Goal: Task Accomplishment & Management: Complete application form

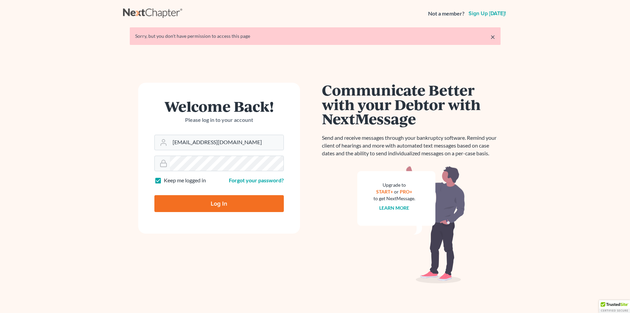
click at [197, 207] on input "Log In" at bounding box center [219, 203] width 130 height 17
type input "Thinking..."
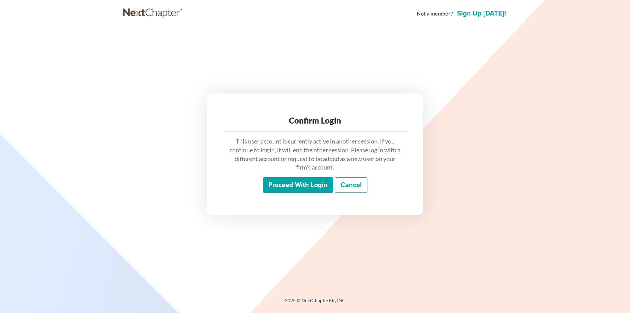
click at [290, 179] on input "Proceed with login" at bounding box center [298, 185] width 70 height 16
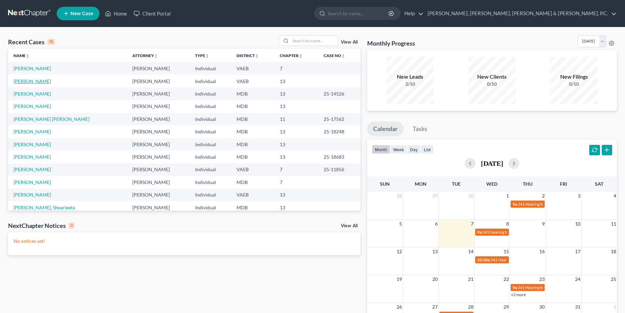
click at [30, 82] on link "Taylor, Susan" at bounding box center [31, 81] width 37 height 6
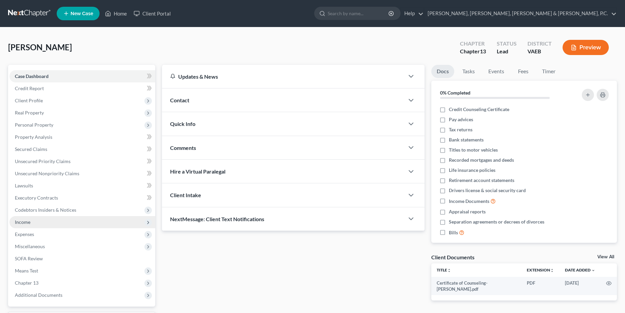
click at [30, 222] on span "Income" at bounding box center [82, 222] width 146 height 12
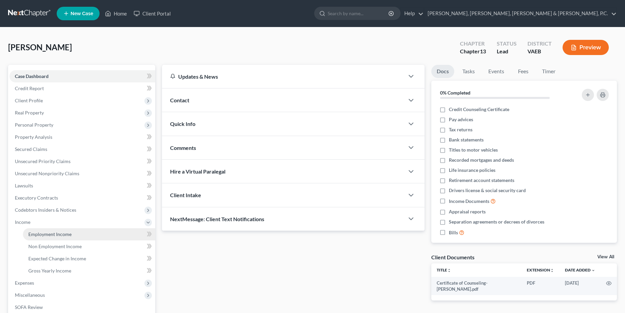
click at [60, 232] on span "Employment Income" at bounding box center [49, 234] width 43 height 6
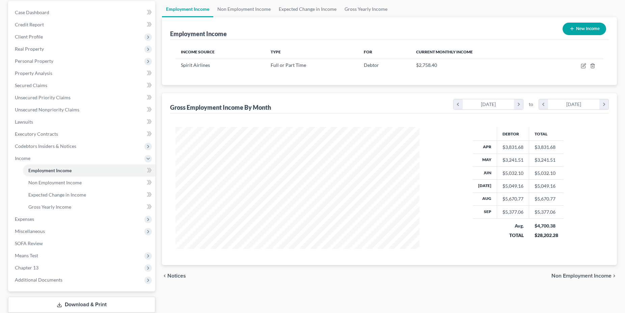
scroll to position [69, 0]
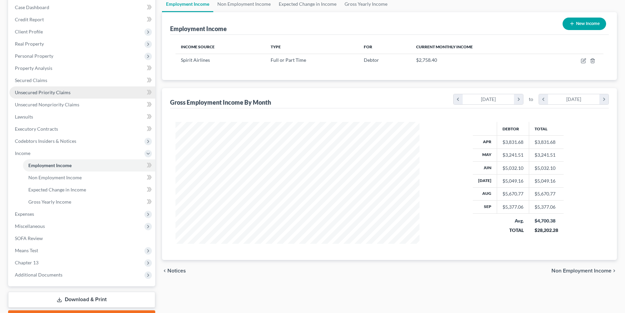
click at [55, 94] on span "Unsecured Priority Claims" at bounding box center [43, 92] width 56 height 6
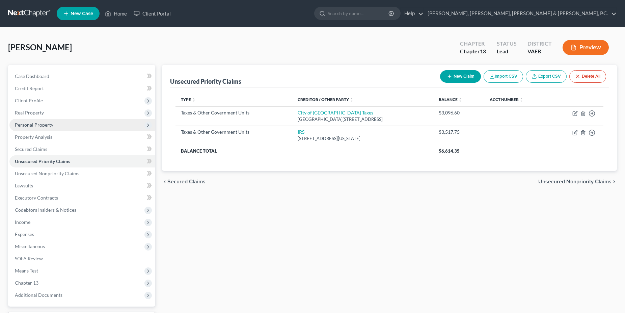
click at [42, 125] on span "Personal Property" at bounding box center [34, 125] width 38 height 6
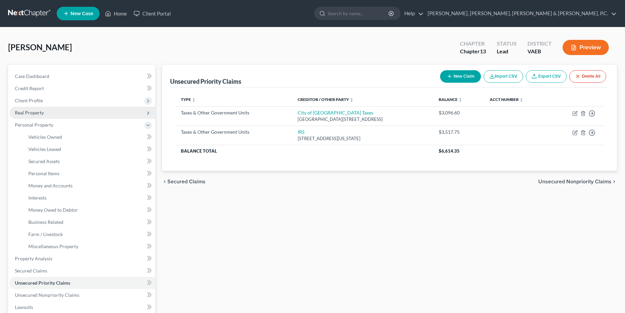
click at [39, 115] on span "Real Property" at bounding box center [29, 113] width 29 height 6
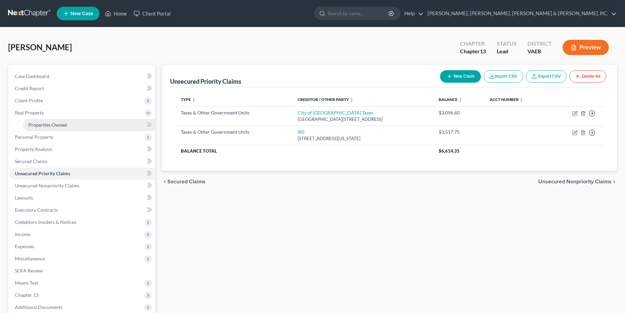
click at [42, 130] on link "Properties Owned" at bounding box center [89, 125] width 132 height 12
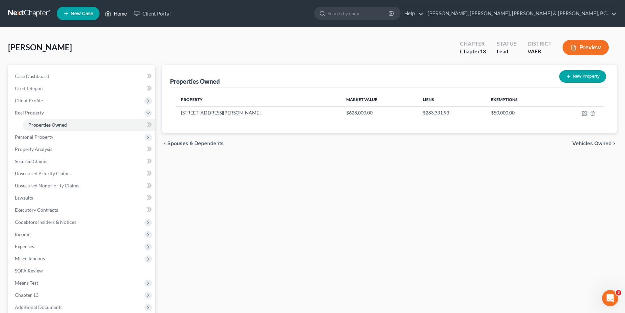
click at [121, 16] on link "Home" at bounding box center [116, 13] width 29 height 12
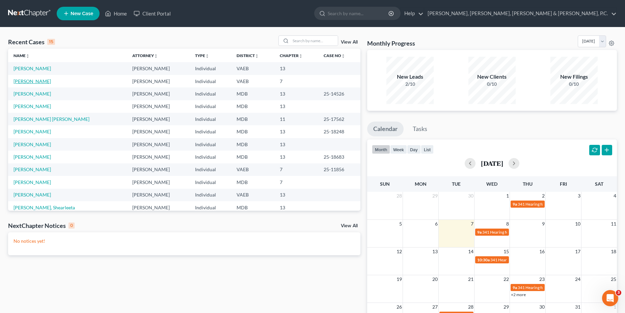
click at [38, 82] on link "Vincent, Chere" at bounding box center [31, 81] width 37 height 6
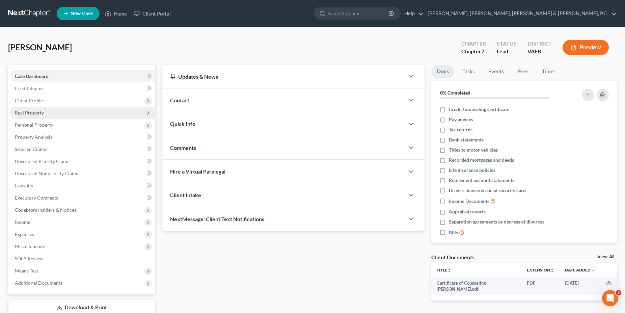
click at [33, 112] on span "Real Property" at bounding box center [29, 113] width 29 height 6
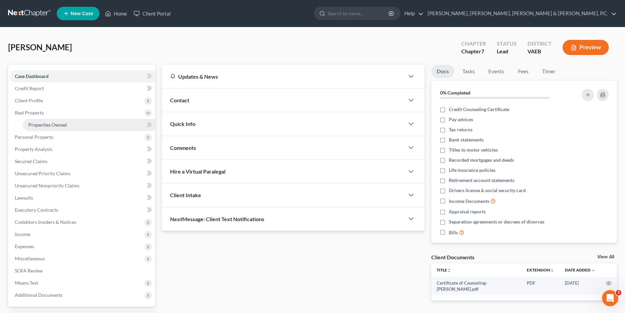
click at [53, 125] on span "Properties Owned" at bounding box center [47, 125] width 38 height 6
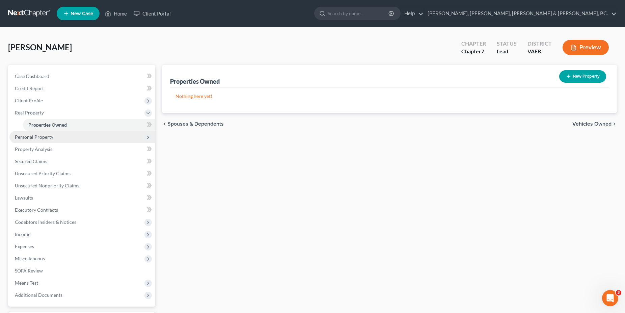
click at [44, 138] on span "Personal Property" at bounding box center [34, 137] width 38 height 6
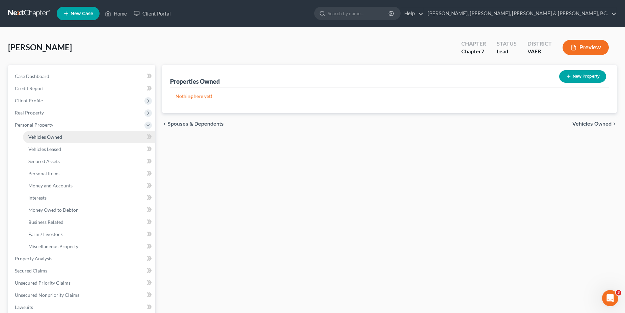
click at [46, 140] on link "Vehicles Owned" at bounding box center [89, 137] width 132 height 12
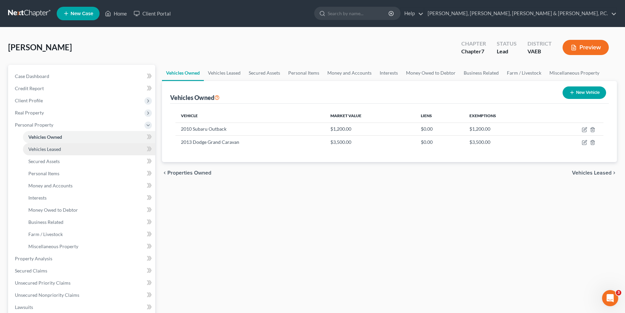
click at [55, 145] on link "Vehicles Leased" at bounding box center [89, 149] width 132 height 12
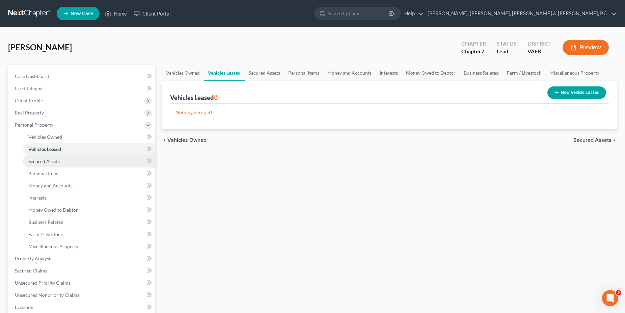
click at [51, 159] on span "Secured Assets" at bounding box center [43, 161] width 31 height 6
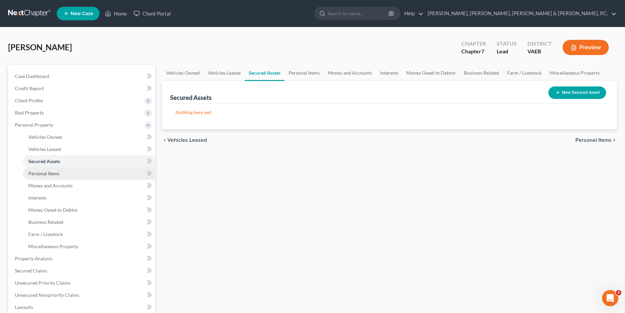
click at [55, 173] on span "Personal Items" at bounding box center [43, 173] width 31 height 6
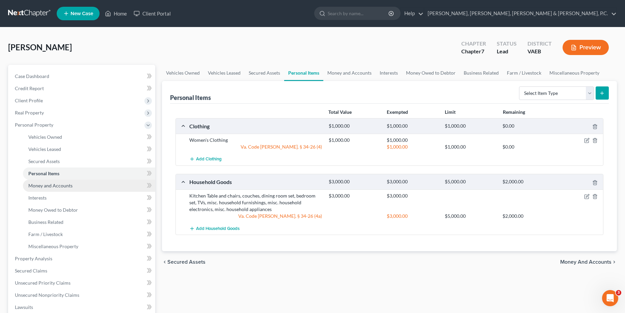
click at [53, 185] on span "Money and Accounts" at bounding box center [50, 185] width 44 height 6
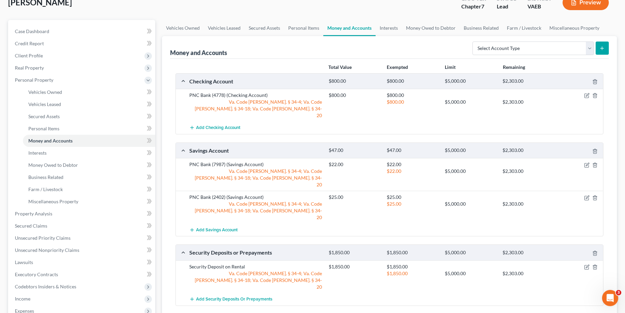
scroll to position [167, 0]
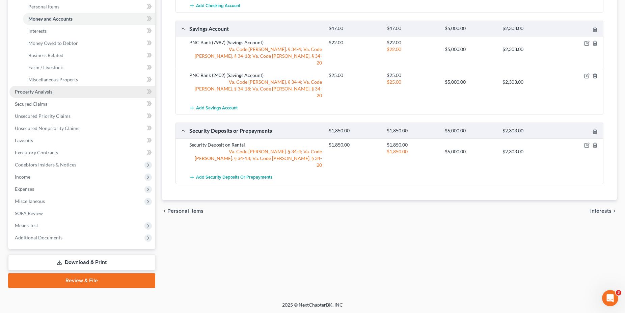
click at [40, 93] on span "Property Analysis" at bounding box center [33, 92] width 37 height 6
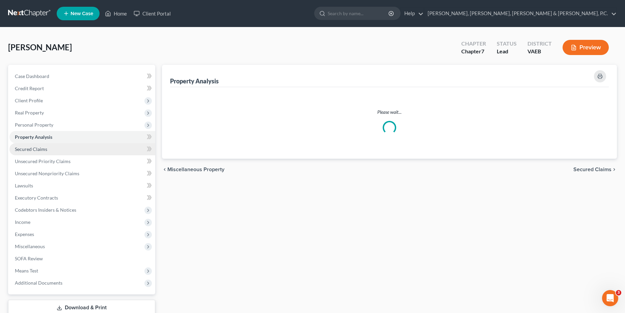
click at [38, 153] on link "Secured Claims" at bounding box center [82, 149] width 146 height 12
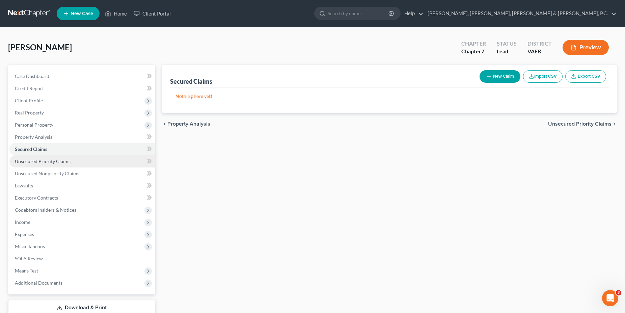
click at [38, 160] on span "Unsecured Priority Claims" at bounding box center [43, 161] width 56 height 6
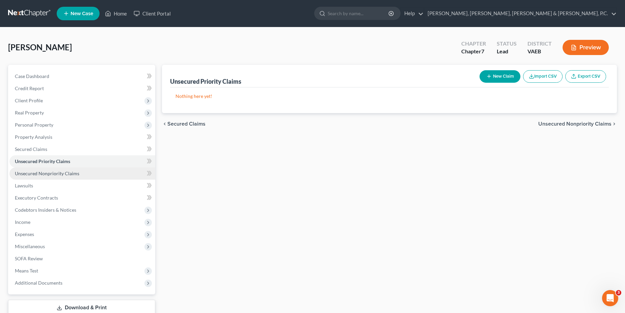
click at [49, 172] on span "Unsecured Nonpriority Claims" at bounding box center [47, 173] width 64 height 6
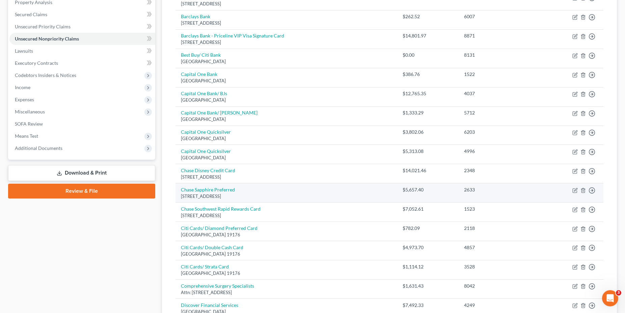
scroll to position [121, 0]
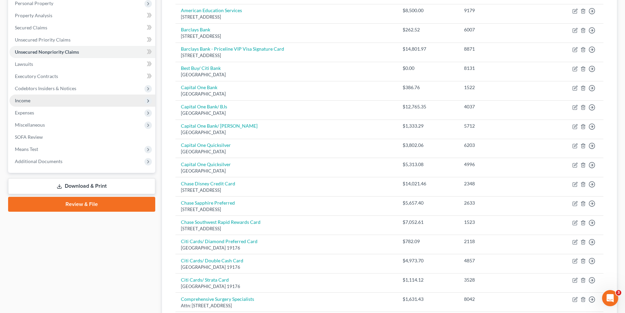
click at [30, 96] on span "Income" at bounding box center [82, 100] width 146 height 12
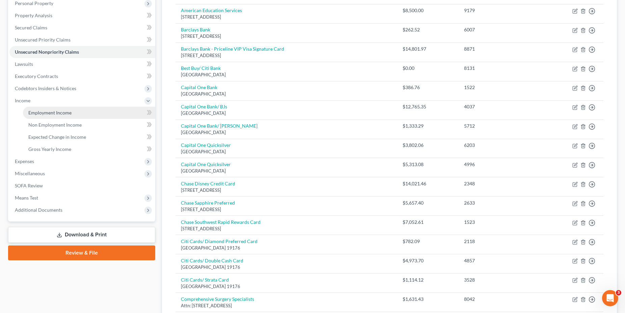
click at [33, 110] on span "Employment Income" at bounding box center [49, 113] width 43 height 6
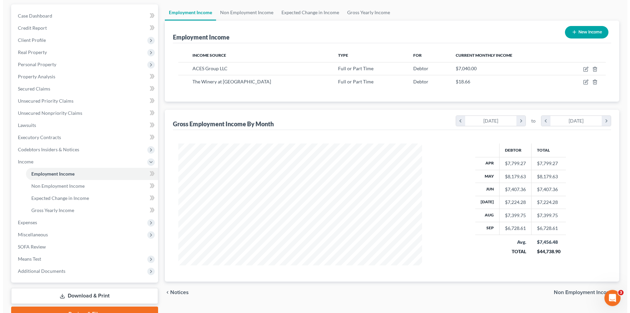
scroll to position [25, 0]
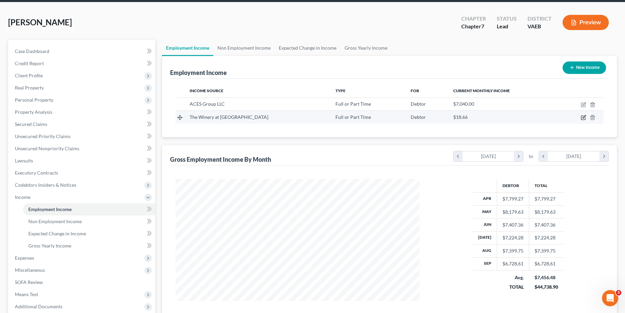
click at [581, 117] on icon "button" at bounding box center [583, 118] width 4 height 4
select select "0"
select select "48"
select select "2"
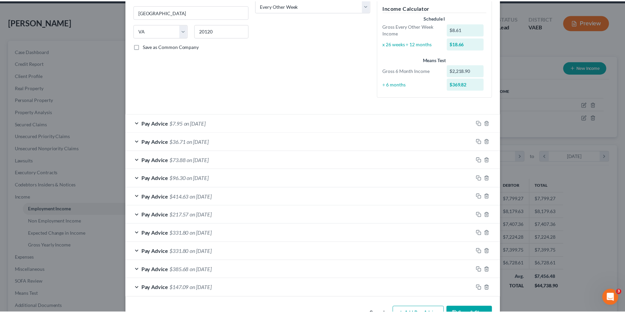
scroll to position [137, 0]
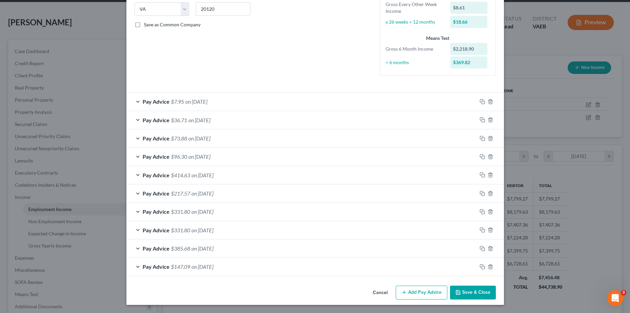
click at [469, 290] on button "Save & Close" at bounding box center [473, 292] width 46 height 14
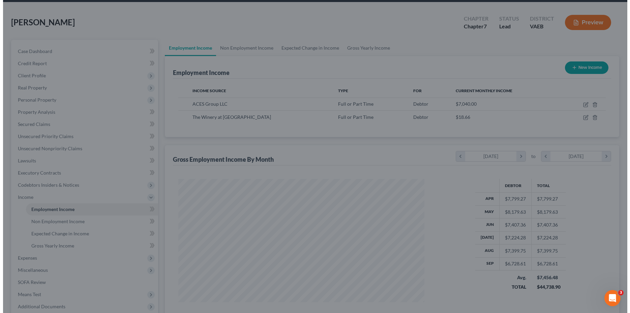
scroll to position [337147, 337012]
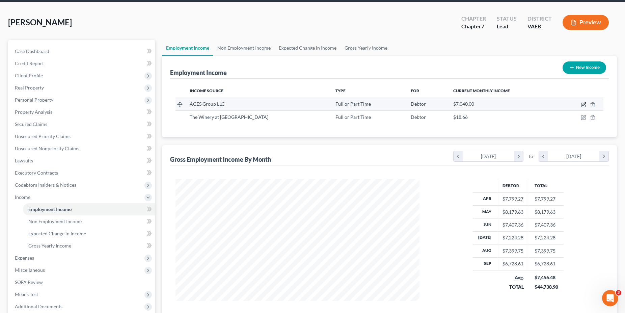
click at [584, 105] on icon "button" at bounding box center [583, 103] width 3 height 3
select select "0"
select select "1"
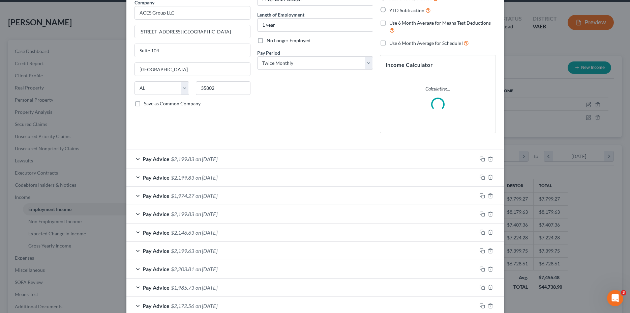
scroll to position [69, 0]
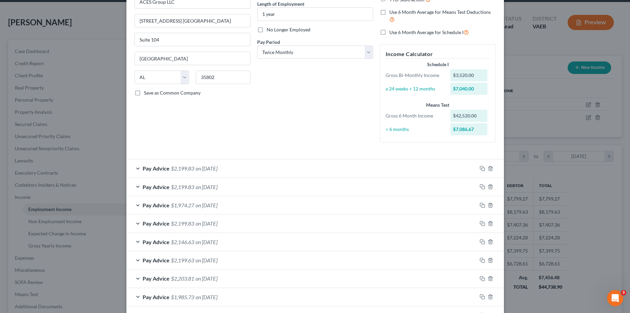
click at [134, 167] on div "Pay Advice $2,199.83 on 10/07/2025" at bounding box center [301, 168] width 351 height 18
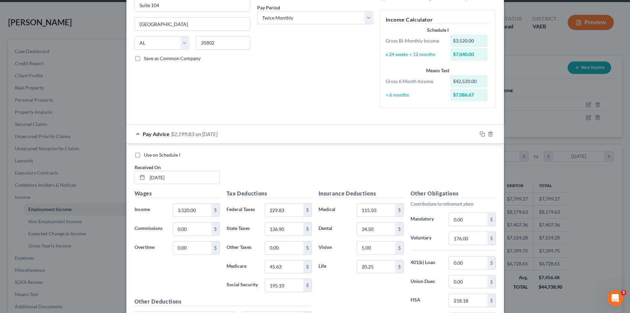
scroll to position [138, 0]
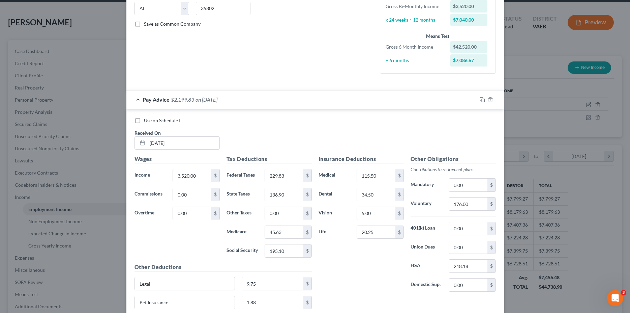
click at [144, 123] on label "Use on Schedule I" at bounding box center [162, 120] width 36 height 7
click at [147, 121] on input "Use on Schedule I" at bounding box center [149, 119] width 4 height 4
checkbox input "true"
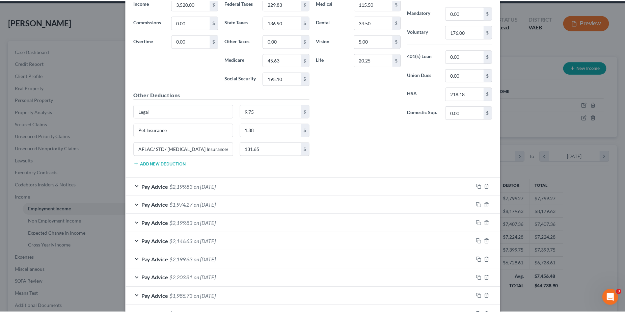
scroll to position [431, 0]
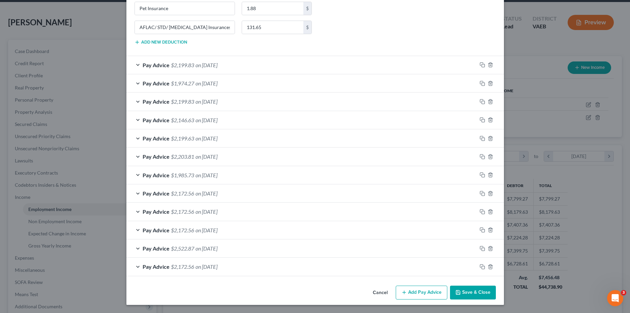
click at [467, 286] on button "Save & Close" at bounding box center [473, 292] width 46 height 14
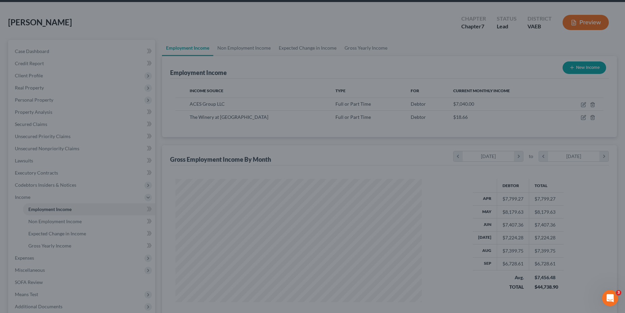
scroll to position [337147, 337012]
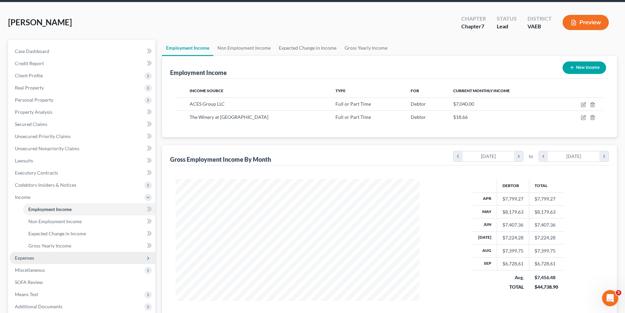
click at [29, 257] on span "Expenses" at bounding box center [24, 258] width 19 height 6
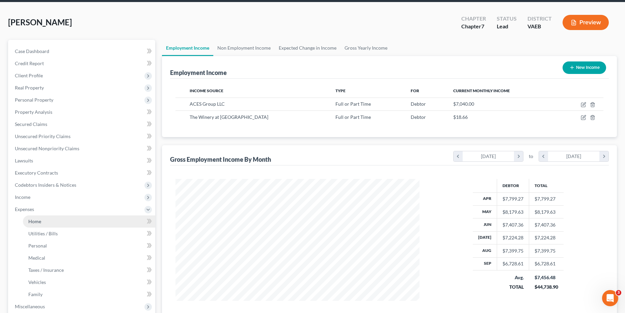
click at [38, 220] on span "Home" at bounding box center [34, 221] width 13 height 6
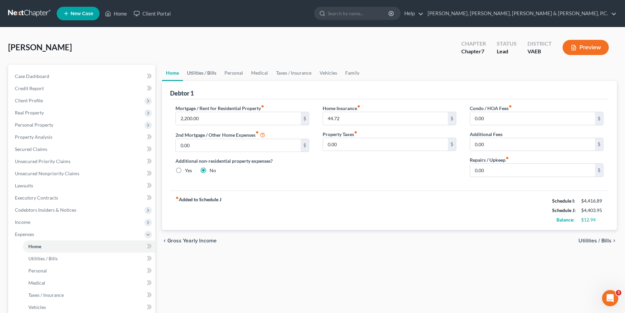
click at [202, 74] on link "Utilities / Bills" at bounding box center [201, 73] width 37 height 16
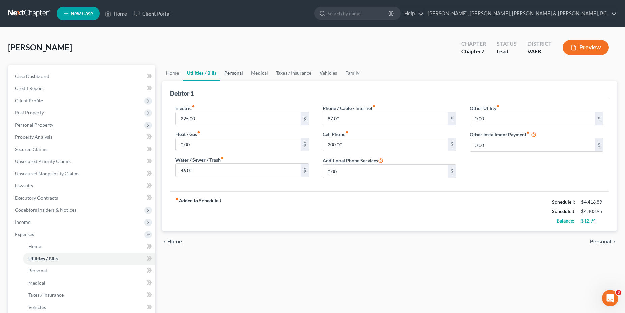
click at [228, 74] on link "Personal" at bounding box center [233, 73] width 27 height 16
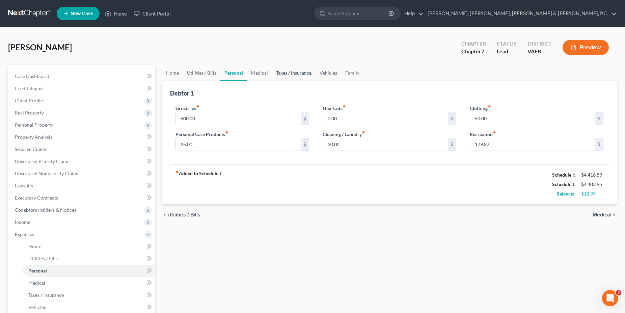
click at [272, 75] on link "Taxes / Insurance" at bounding box center [294, 73] width 44 height 16
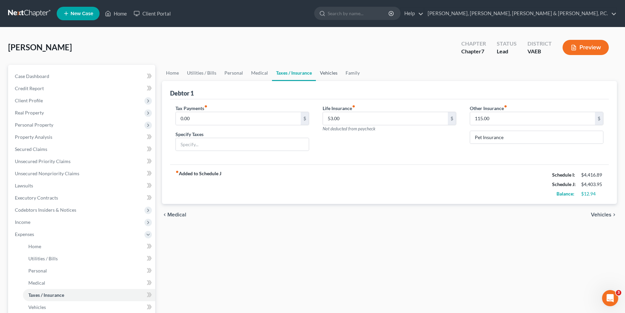
click at [331, 75] on link "Vehicles" at bounding box center [329, 73] width 26 height 16
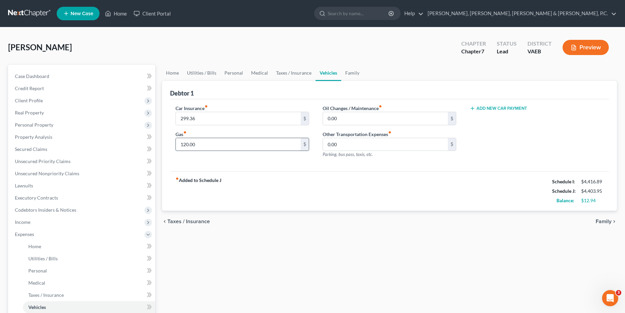
click at [176, 144] on input "120.00" at bounding box center [238, 144] width 125 height 13
drag, startPoint x: 211, startPoint y: 143, endPoint x: 156, endPoint y: 135, distance: 54.9
click at [176, 138] on input "120.00" at bounding box center [238, 144] width 125 height 13
type input "350.00"
click at [343, 114] on input "0.00" at bounding box center [385, 118] width 125 height 13
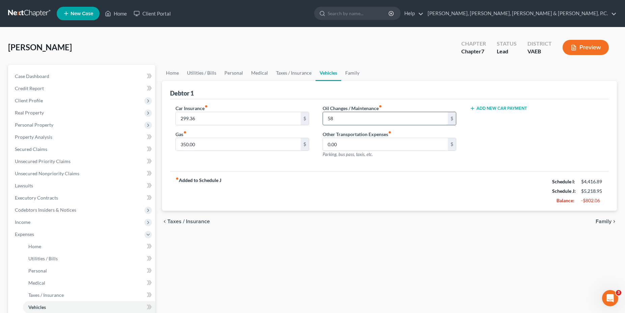
type input "5"
type input "25.00"
click at [347, 77] on link "Family" at bounding box center [352, 73] width 22 height 16
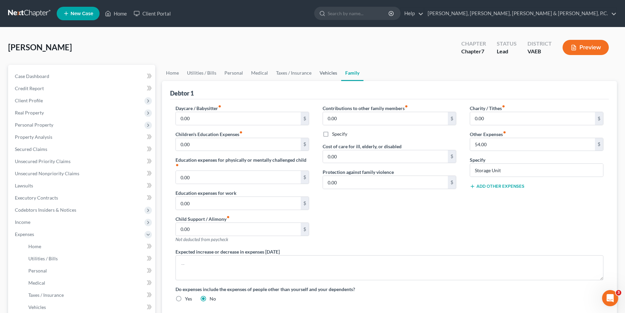
click at [327, 74] on link "Vehicles" at bounding box center [328, 73] width 26 height 16
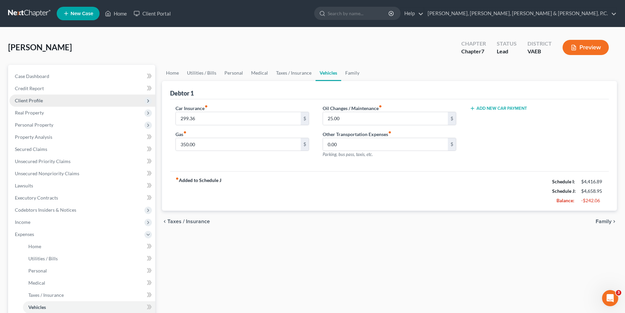
click at [33, 100] on span "Client Profile" at bounding box center [29, 100] width 28 height 6
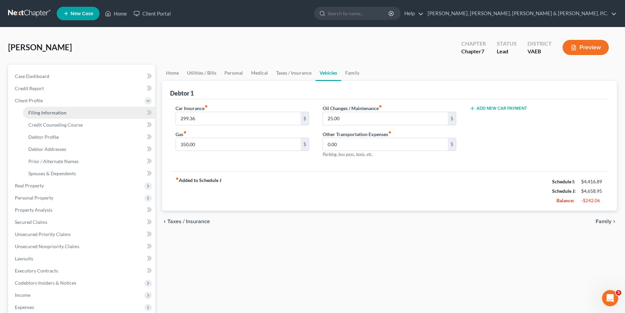
click at [43, 115] on span "Filing Information" at bounding box center [47, 113] width 38 height 6
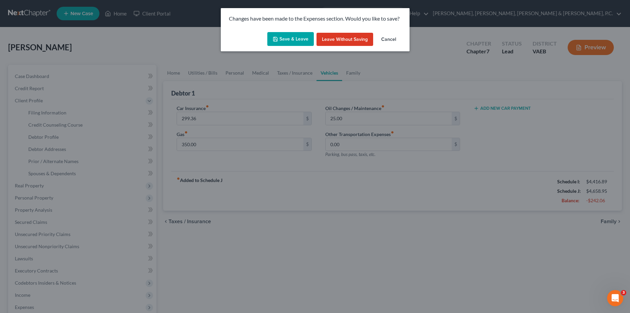
click at [282, 38] on button "Save & Leave" at bounding box center [290, 39] width 47 height 14
select select "1"
select select "0"
select select "48"
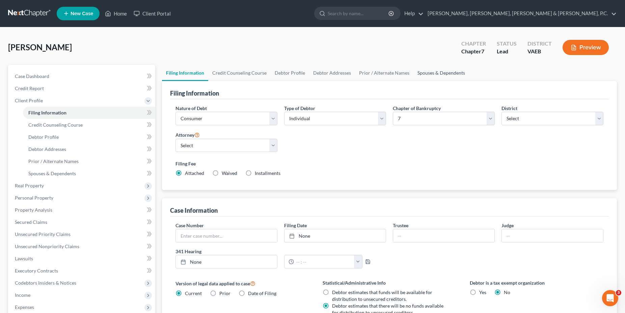
click at [437, 76] on link "Spouses & Dependents" at bounding box center [441, 73] width 56 height 16
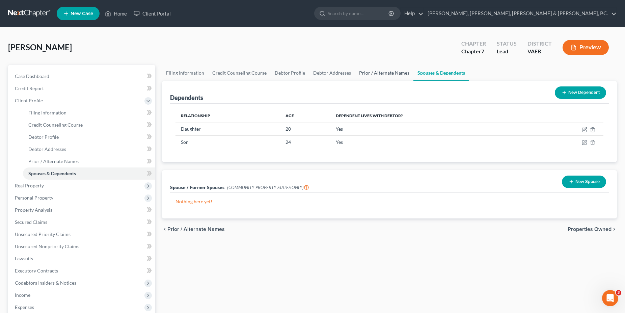
click at [391, 75] on link "Prior / Alternate Names" at bounding box center [384, 73] width 58 height 16
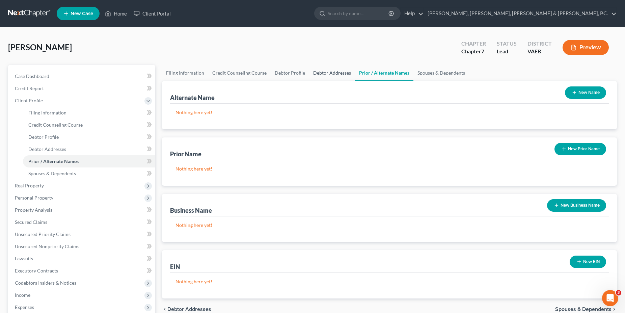
click at [334, 69] on link "Debtor Addresses" at bounding box center [332, 73] width 46 height 16
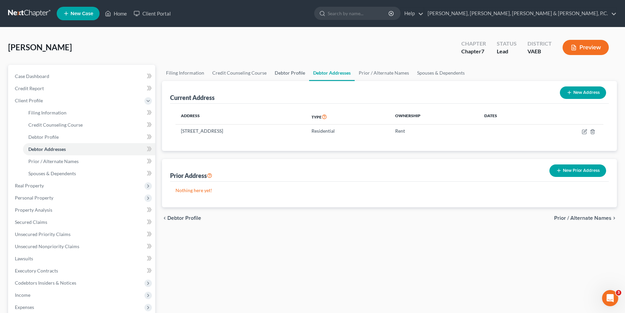
click at [285, 69] on link "Debtor Profile" at bounding box center [289, 73] width 38 height 16
select select "3"
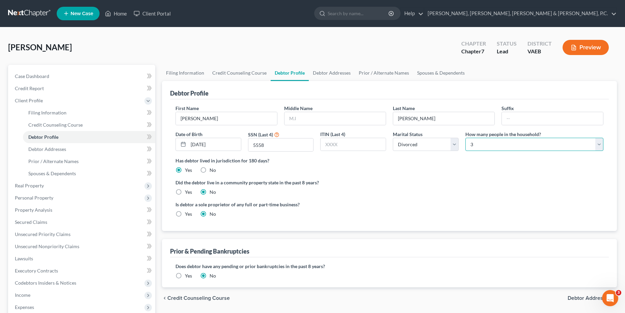
click at [465, 138] on select "Select 1 2 3 4 5 6 7 8 9 10 11 12 13 14 15 16 17 18 19 20" at bounding box center [534, 144] width 138 height 13
select select "0"
click option "1" at bounding box center [0, 0] width 0 height 0
click at [234, 78] on link "Credit Counseling Course" at bounding box center [239, 73] width 62 height 16
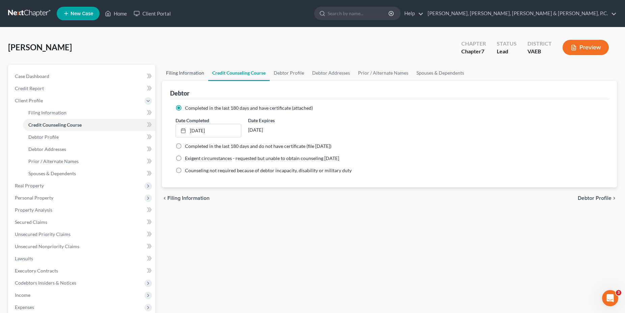
click at [186, 69] on link "Filing Information" at bounding box center [185, 73] width 46 height 16
select select "1"
select select "0"
select select "83"
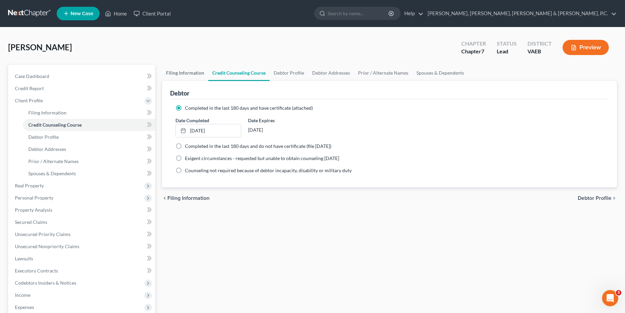
select select "1"
select select "48"
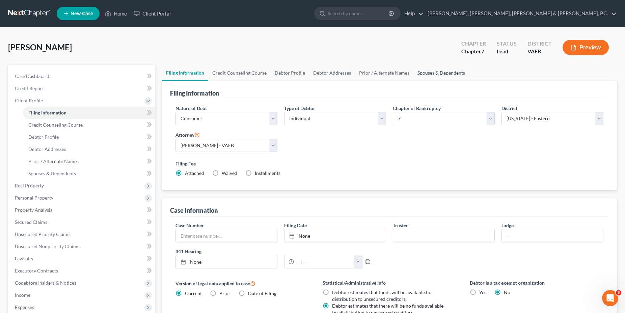
click at [427, 71] on link "Spouses & Dependents" at bounding box center [441, 73] width 56 height 16
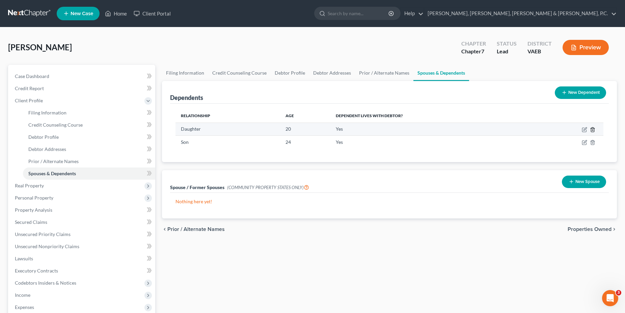
click at [592, 131] on icon "button" at bounding box center [592, 129] width 5 height 5
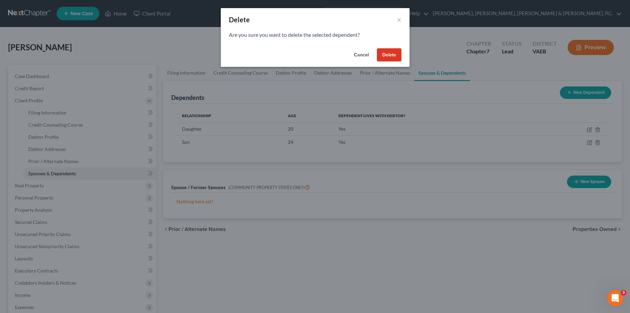
click at [397, 59] on button "Delete" at bounding box center [389, 54] width 25 height 13
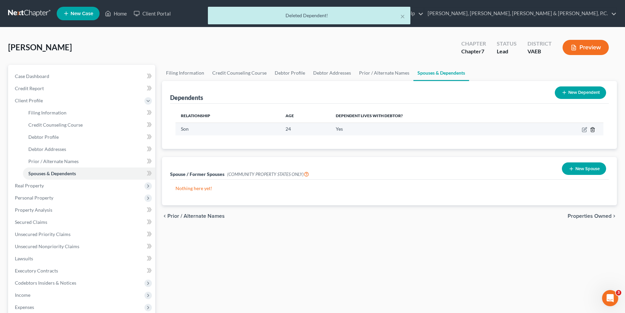
click at [593, 131] on icon "button" at bounding box center [592, 129] width 5 height 5
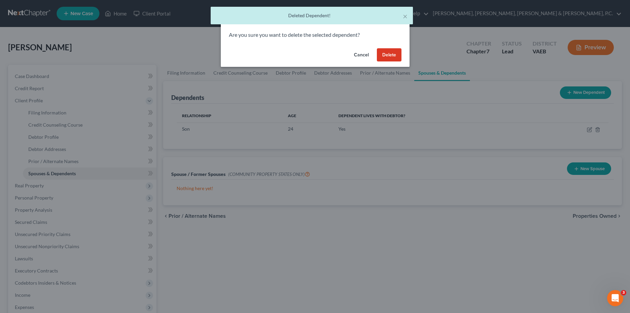
click at [394, 48] on div "Cancel Delete" at bounding box center [315, 57] width 189 height 22
click at [392, 52] on button "Delete" at bounding box center [389, 54] width 25 height 13
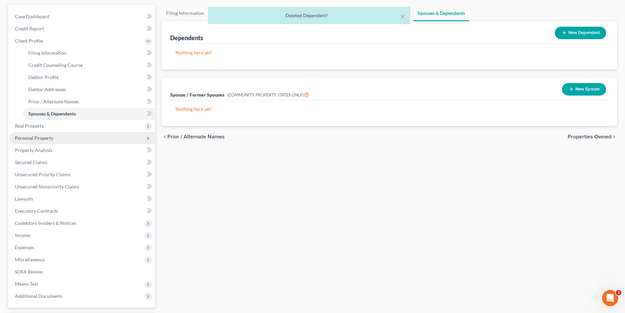
scroll to position [69, 0]
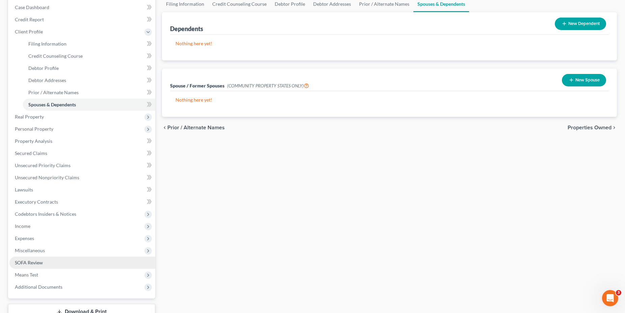
click at [35, 264] on span "SOFA Review" at bounding box center [29, 262] width 28 height 6
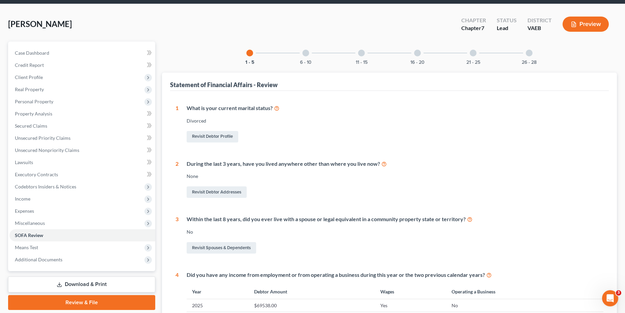
scroll to position [34, 0]
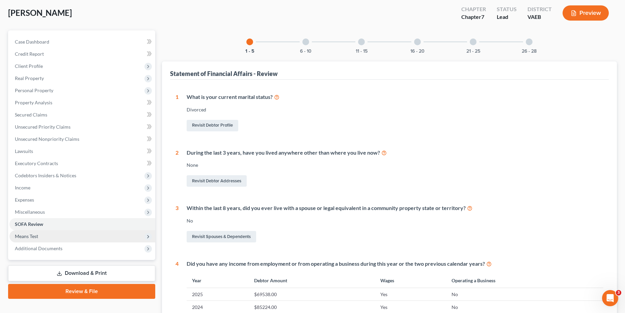
click at [29, 235] on span "Means Test" at bounding box center [26, 236] width 23 height 6
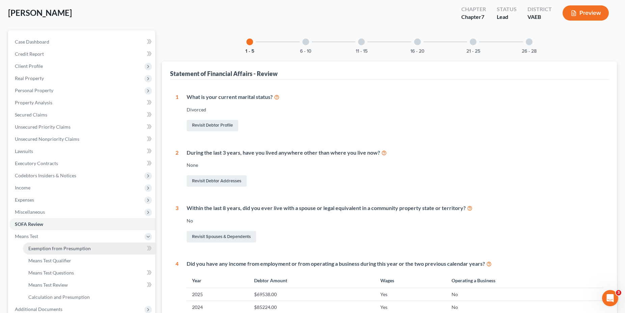
click at [41, 247] on span "Exemption from Presumption" at bounding box center [59, 248] width 62 height 6
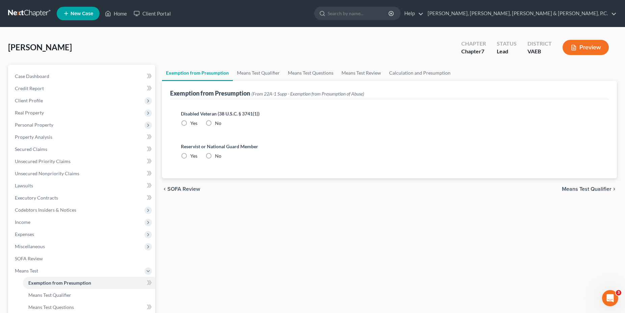
click at [215, 121] on label "No" at bounding box center [218, 123] width 6 height 7
click at [218, 121] on input "No" at bounding box center [220, 122] width 4 height 4
radio input "true"
click at [215, 156] on label "No" at bounding box center [218, 155] width 6 height 7
click at [218, 156] on input "No" at bounding box center [220, 154] width 4 height 4
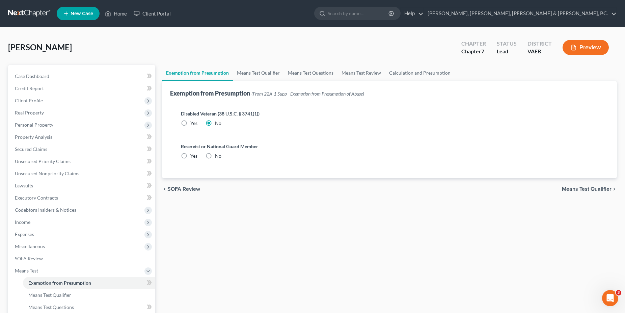
radio input "true"
click at [254, 77] on link "Means Test Qualifier" at bounding box center [258, 73] width 51 height 16
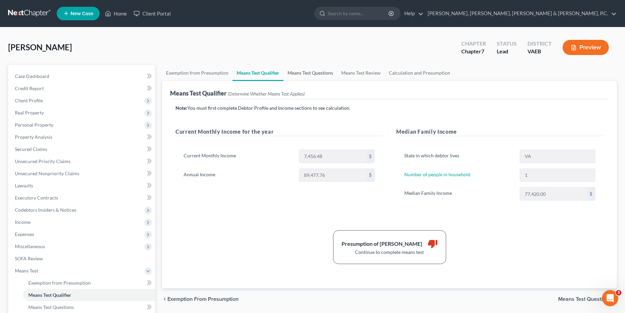
click at [288, 74] on link "Means Test Questions" at bounding box center [310, 73] width 54 height 16
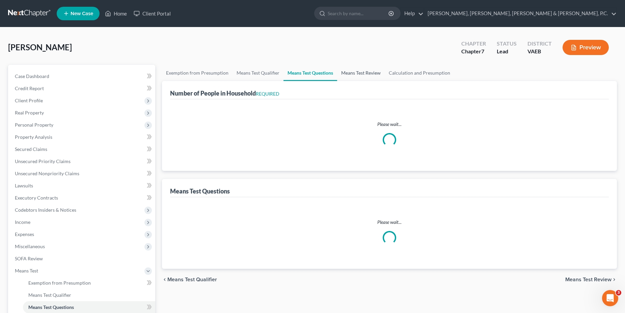
select select "2"
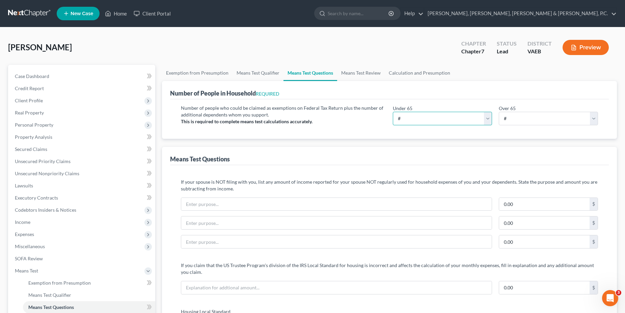
click at [393, 112] on select "# 0 1 2 3 4 5 6 7 8 9 10" at bounding box center [442, 118] width 99 height 13
select select "1"
click option "1" at bounding box center [0, 0] width 0 height 0
click at [373, 69] on link "Means Test Review" at bounding box center [361, 73] width 48 height 16
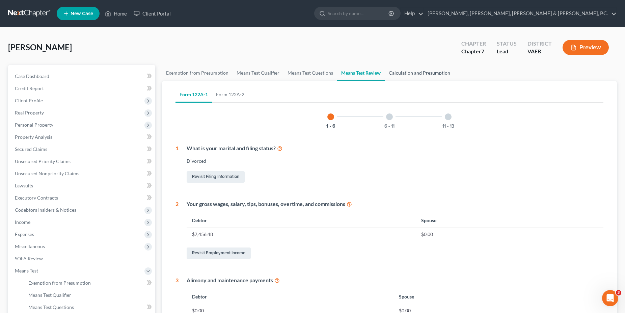
click at [407, 77] on link "Calculation and Presumption" at bounding box center [418, 73] width 69 height 16
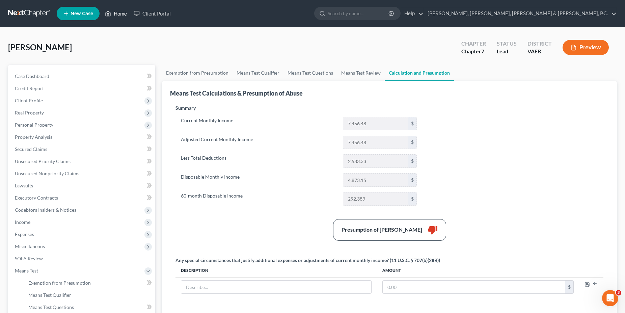
click at [119, 16] on link "Home" at bounding box center [116, 13] width 29 height 12
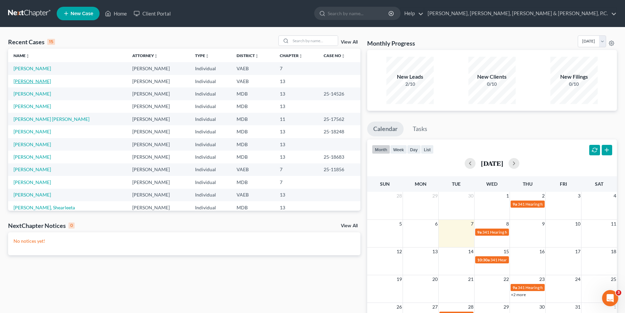
click at [31, 81] on link "Taylor, Susan" at bounding box center [31, 81] width 37 height 6
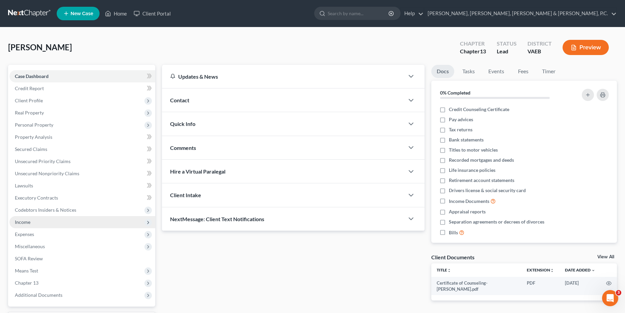
click at [29, 221] on span "Income" at bounding box center [23, 222] width 16 height 6
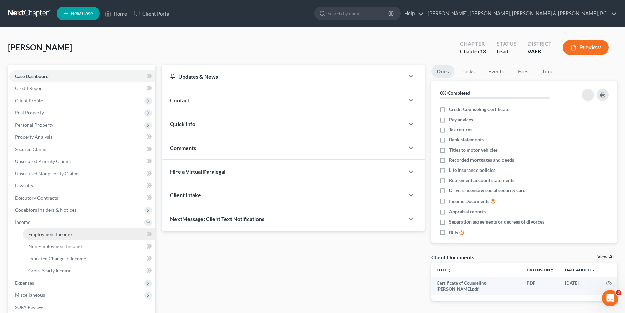
click at [41, 234] on span "Employment Income" at bounding box center [49, 234] width 43 height 6
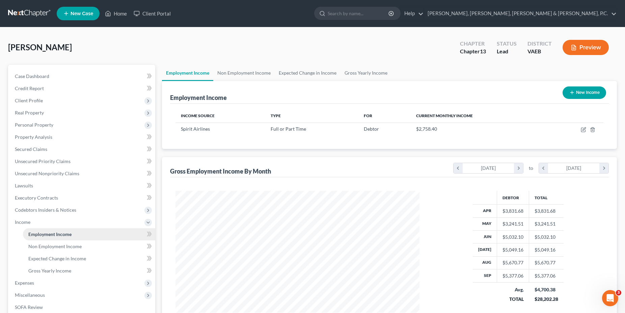
scroll to position [122, 257]
click at [262, 77] on link "Non Employment Income" at bounding box center [243, 73] width 61 height 16
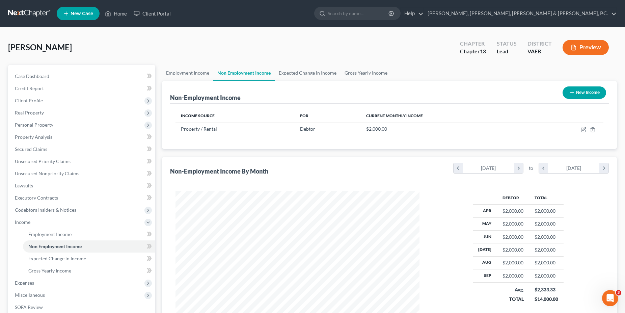
scroll to position [122, 257]
click at [189, 75] on link "Employment Income" at bounding box center [187, 73] width 51 height 16
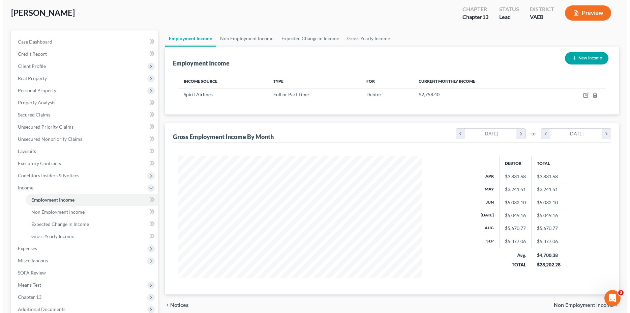
scroll to position [69, 0]
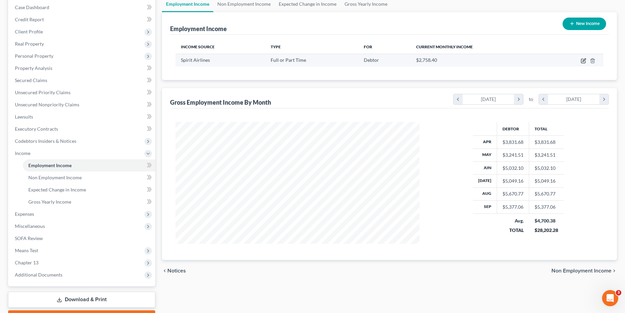
click at [581, 60] on icon "button" at bounding box center [583, 61] width 4 height 4
select select "0"
select select "9"
select select "1"
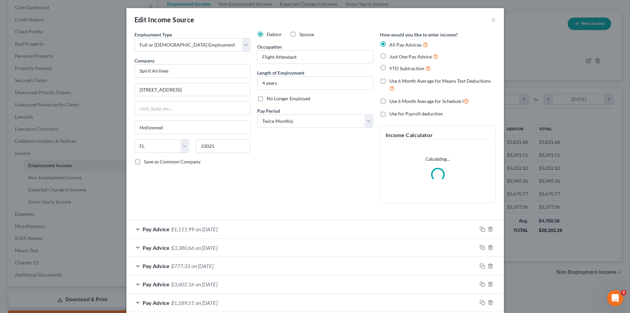
scroll to position [123, 260]
click at [134, 246] on div "Pay Advice $3,380.66 on 09/15/2025" at bounding box center [301, 247] width 351 height 18
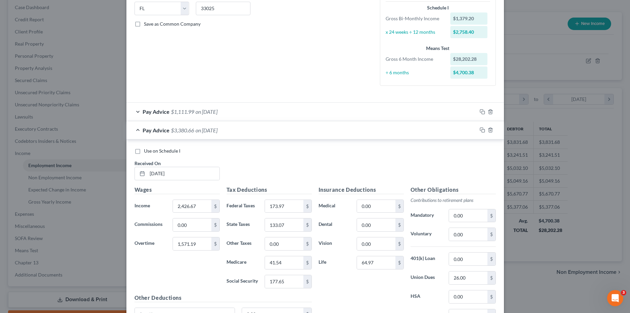
scroll to position [172, 0]
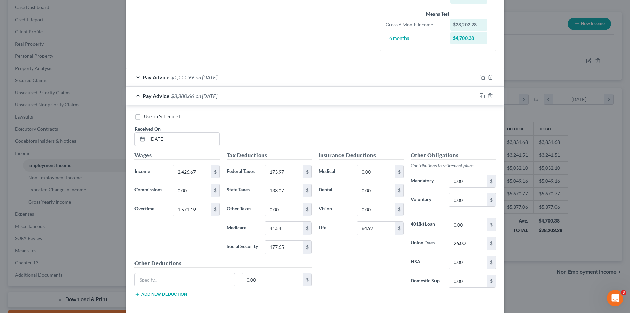
click at [137, 78] on div "Pay Advice $1,111.99 on 09/30/2025" at bounding box center [301, 77] width 351 height 18
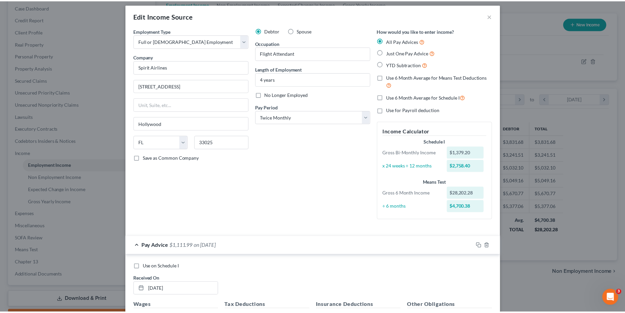
scroll to position [0, 0]
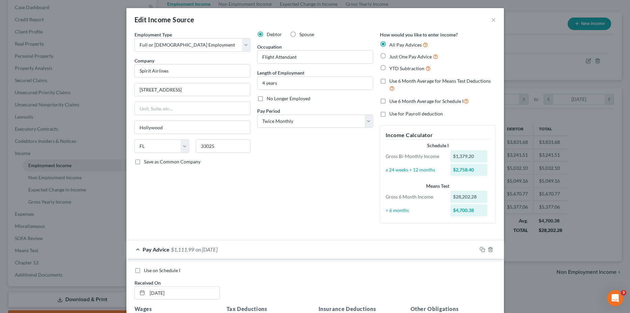
click at [577, 185] on div "Edit Income Source × Employment Type * Select Full or Part Time Employment Self…" at bounding box center [315, 156] width 630 height 313
click at [491, 19] on button "×" at bounding box center [493, 20] width 5 height 8
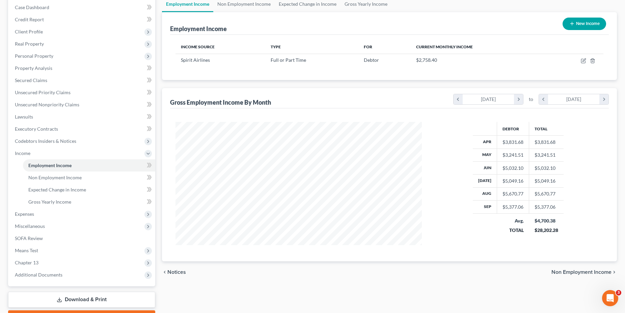
scroll to position [337147, 337012]
click at [48, 217] on span "Expenses" at bounding box center [82, 214] width 146 height 12
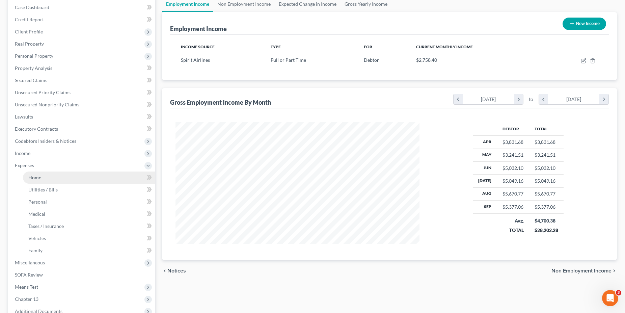
click at [41, 177] on span "Home" at bounding box center [34, 177] width 13 height 6
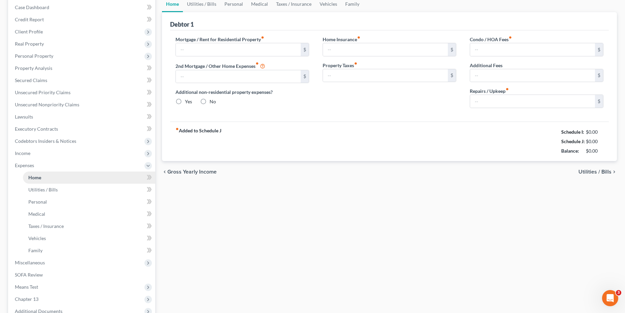
type input "2,383.77"
type input "500.00"
radio input "true"
type input "0.00"
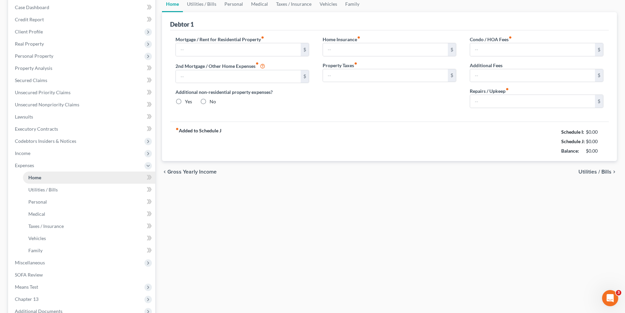
type input "0.00"
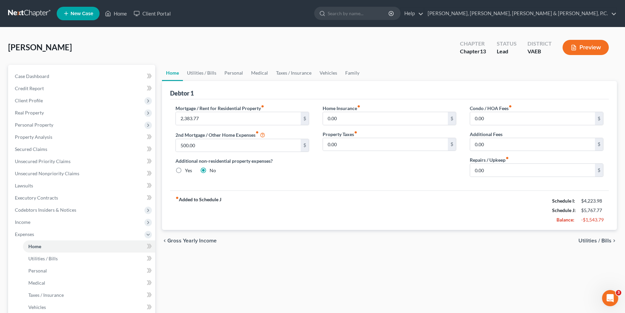
click at [585, 45] on button "Preview" at bounding box center [585, 47] width 46 height 15
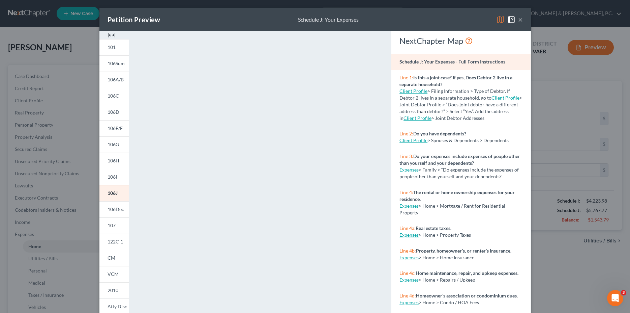
click at [569, 127] on div "Petition Preview Schedule J: Your Expenses × 101 106Sum 106A/B 106C 106D 106E/F…" at bounding box center [315, 156] width 630 height 313
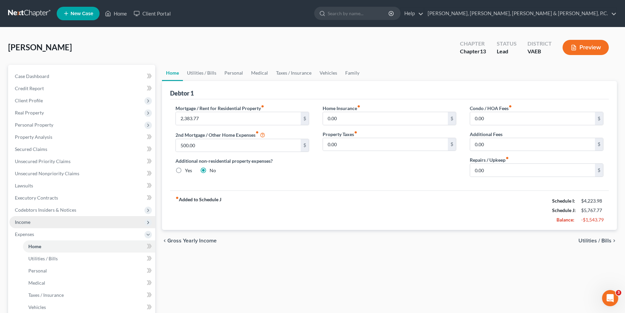
click at [40, 223] on span "Income" at bounding box center [82, 222] width 146 height 12
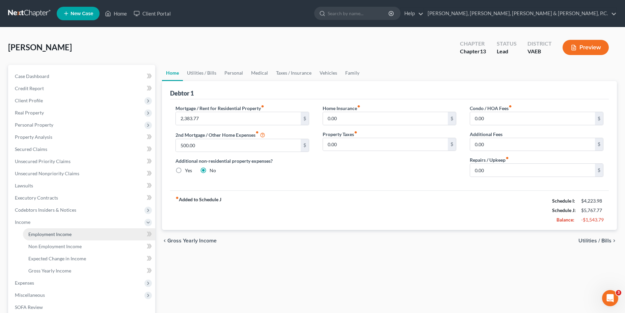
click at [48, 233] on span "Employment Income" at bounding box center [49, 234] width 43 height 6
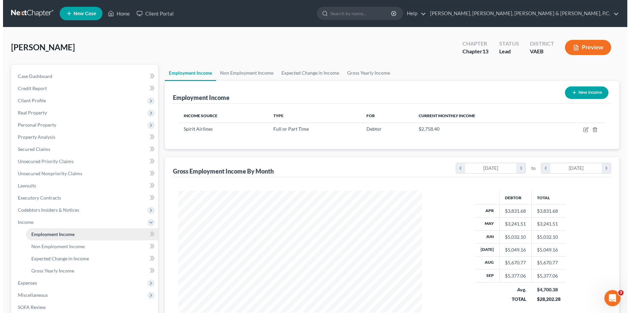
scroll to position [122, 257]
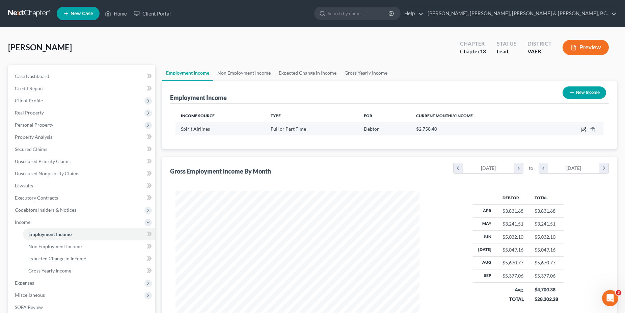
click at [585, 130] on icon "button" at bounding box center [583, 130] width 4 height 4
select select "0"
select select "9"
select select "1"
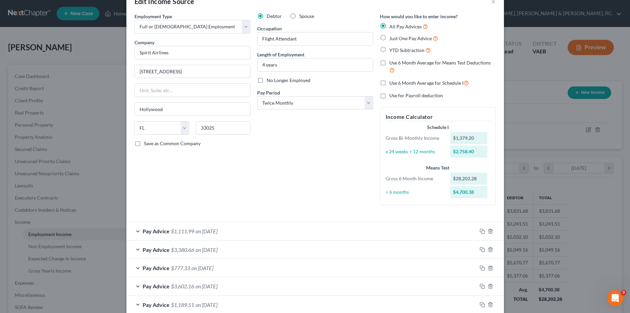
scroll to position [0, 0]
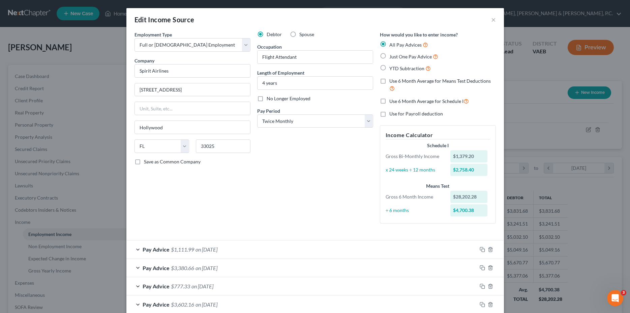
click at [390, 102] on label "Use 6 Month Average for Schedule I" at bounding box center [430, 101] width 80 height 8
click at [392, 102] on input "Use 6 Month Average for Schedule I" at bounding box center [394, 99] width 4 height 4
checkbox input "true"
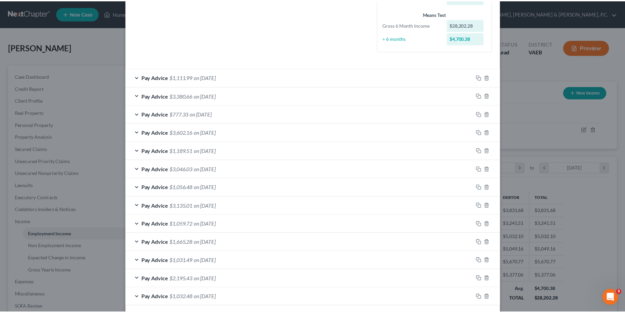
scroll to position [203, 0]
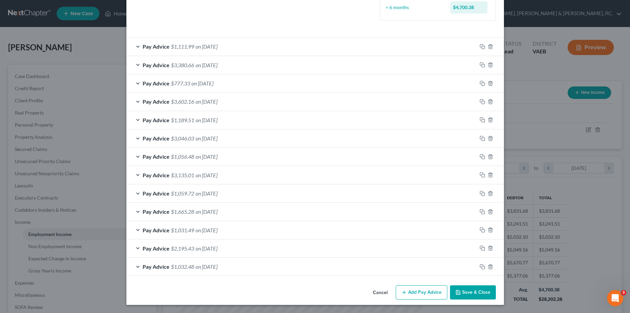
click at [473, 297] on button "Save & Close" at bounding box center [473, 292] width 46 height 14
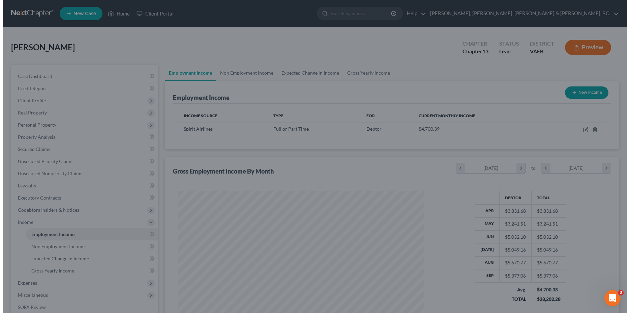
scroll to position [337147, 337012]
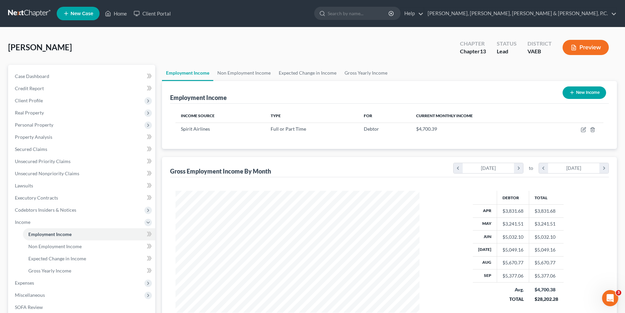
click at [583, 47] on button "Preview" at bounding box center [585, 47] width 46 height 15
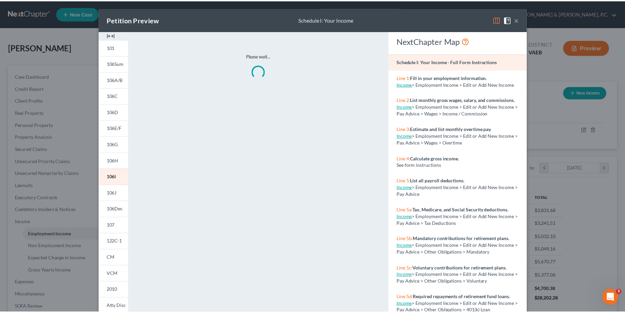
scroll to position [123, 260]
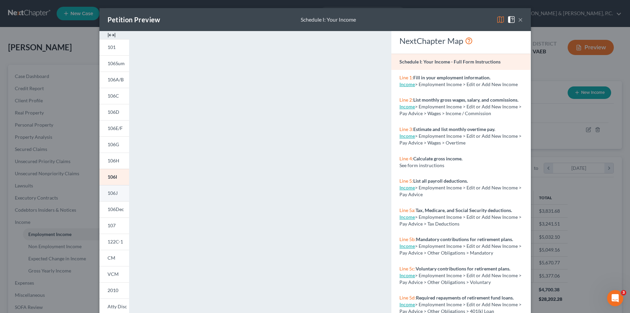
click at [115, 190] on link "106J" at bounding box center [114, 193] width 30 height 16
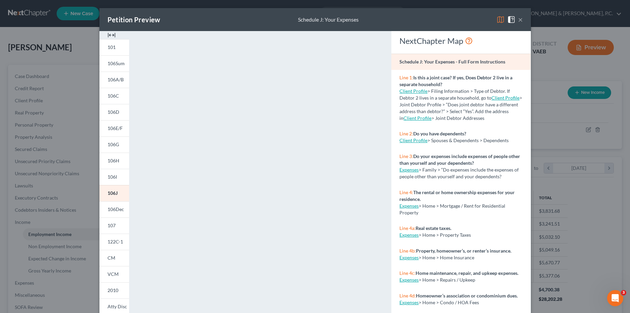
click at [579, 129] on div "Petition Preview Schedule J: Your Expenses × 101 106Sum 106A/B 106C 106D 106E/F…" at bounding box center [315, 156] width 630 height 313
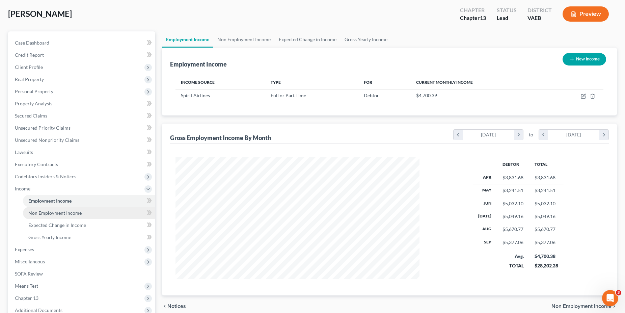
scroll to position [69, 0]
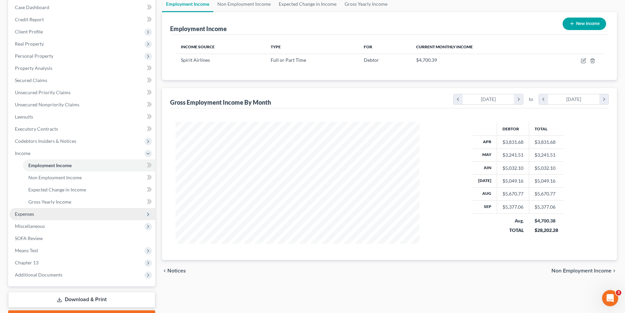
click at [37, 213] on span "Expenses" at bounding box center [82, 214] width 146 height 12
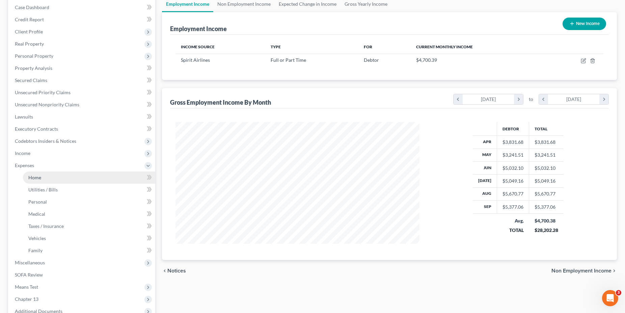
click at [47, 181] on link "Home" at bounding box center [89, 177] width 132 height 12
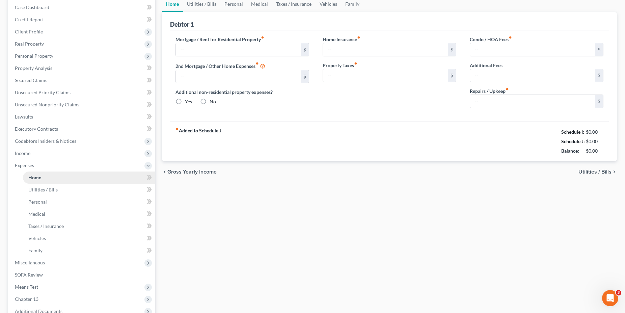
type input "2,383.77"
type input "500.00"
radio input "true"
type input "0.00"
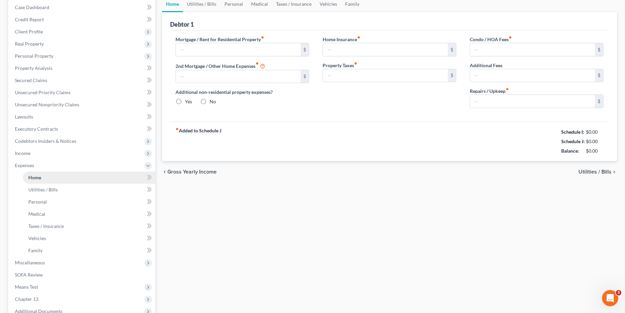
type input "0.00"
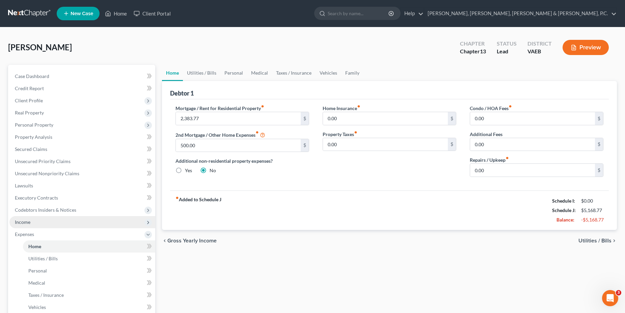
click at [41, 225] on span "Income" at bounding box center [82, 222] width 146 height 12
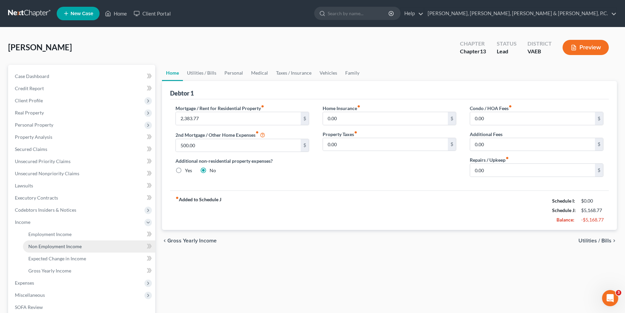
click at [51, 241] on link "Non Employment Income" at bounding box center [89, 246] width 132 height 12
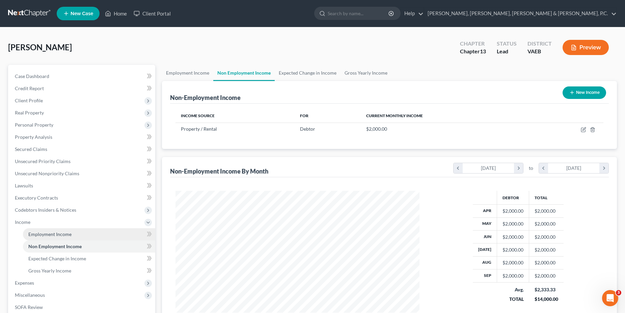
click at [53, 236] on span "Employment Income" at bounding box center [49, 234] width 43 height 6
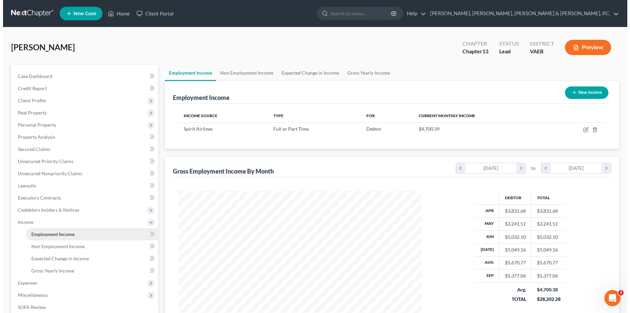
scroll to position [122, 257]
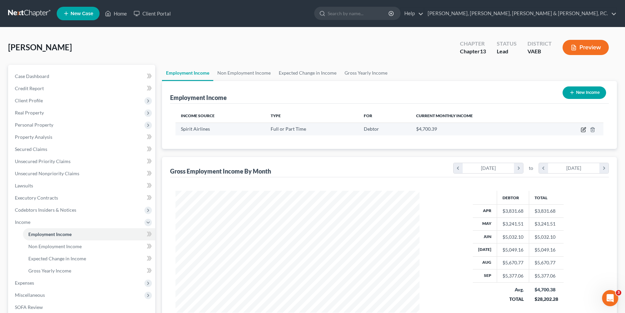
click at [584, 129] on icon "button" at bounding box center [582, 129] width 5 height 5
select select "0"
select select "9"
select select "1"
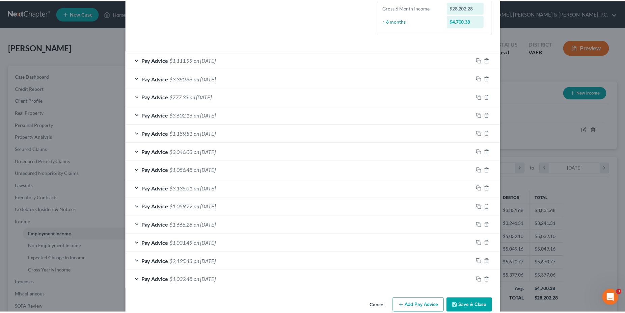
scroll to position [203, 0]
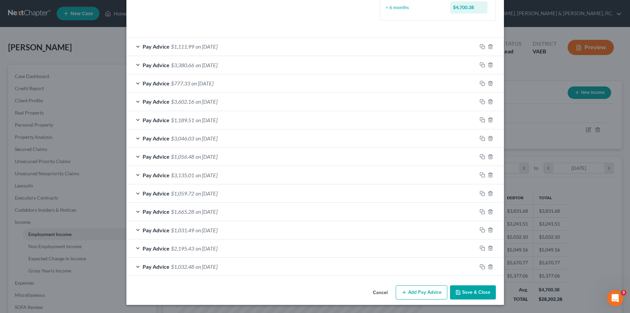
click at [473, 290] on button "Save & Close" at bounding box center [473, 292] width 46 height 14
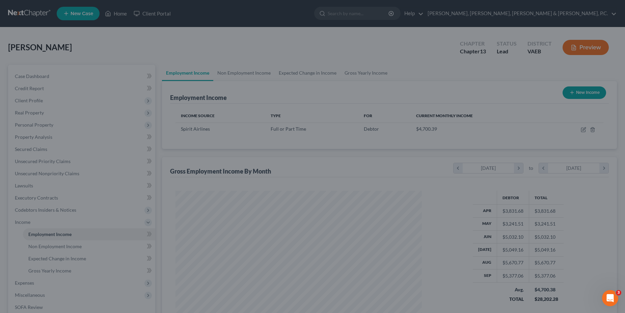
scroll to position [337147, 337012]
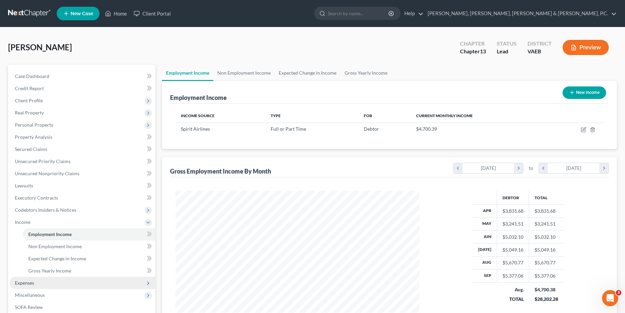
click at [44, 281] on span "Expenses" at bounding box center [82, 283] width 146 height 12
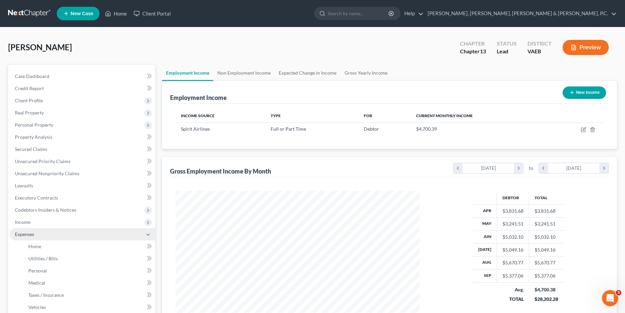
click at [37, 239] on span "Expenses" at bounding box center [82, 234] width 146 height 12
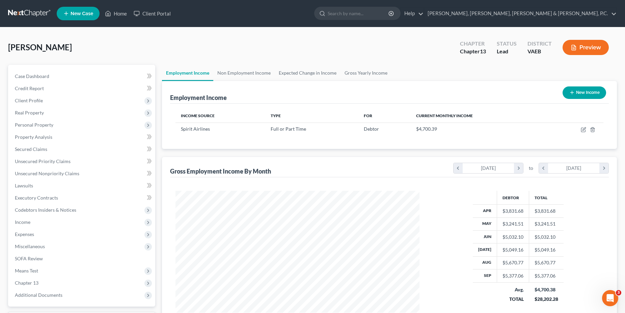
click at [37, 245] on span "Miscellaneous" at bounding box center [30, 246] width 30 height 6
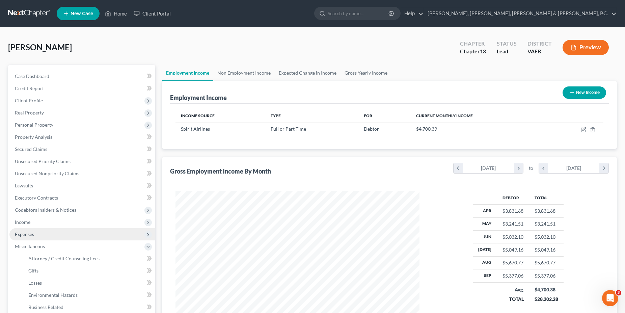
click at [36, 235] on span "Expenses" at bounding box center [82, 234] width 146 height 12
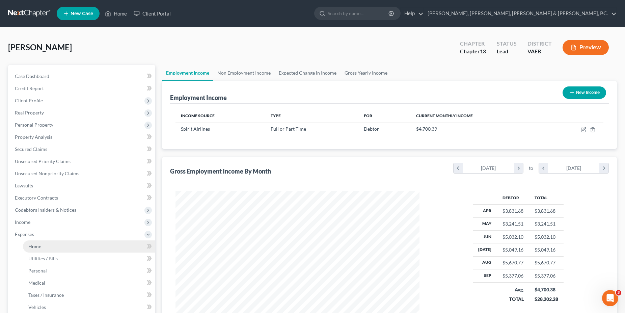
click at [42, 245] on link "Home" at bounding box center [89, 246] width 132 height 12
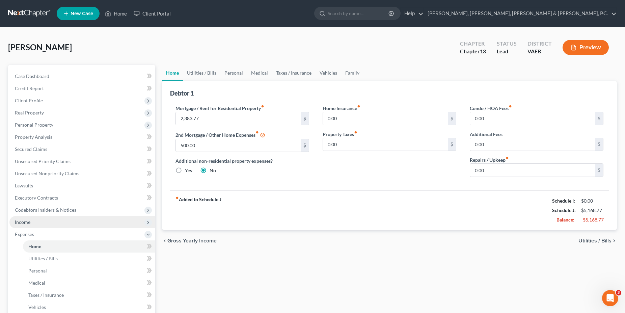
click at [38, 227] on span "Income" at bounding box center [82, 222] width 146 height 12
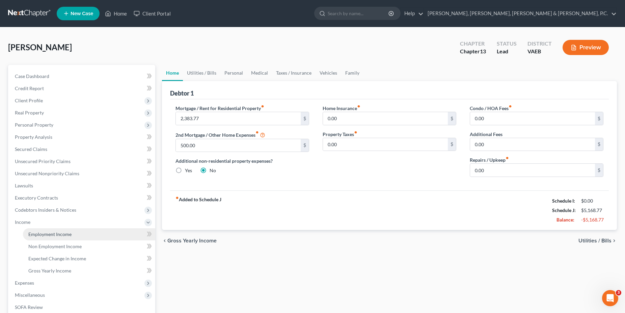
click at [40, 233] on span "Employment Income" at bounding box center [49, 234] width 43 height 6
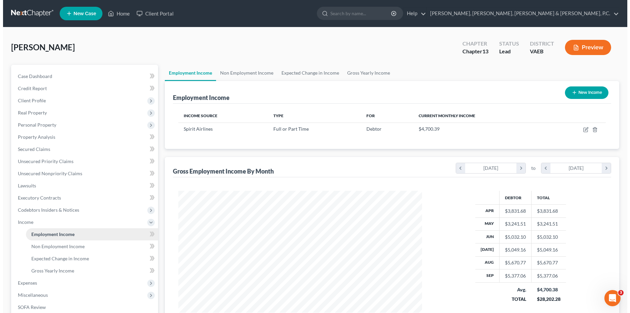
scroll to position [122, 257]
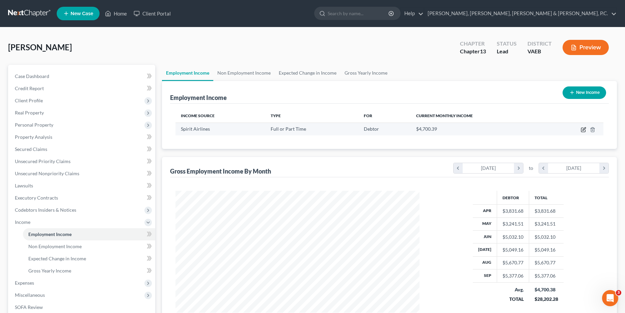
click at [583, 131] on icon "button" at bounding box center [582, 129] width 5 height 5
select select "0"
select select "9"
select select "1"
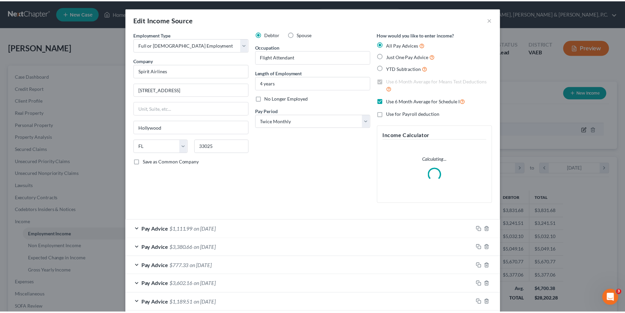
scroll to position [123, 260]
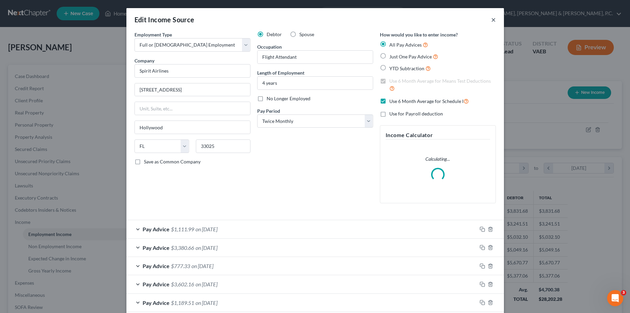
click at [491, 23] on button "×" at bounding box center [493, 20] width 5 height 8
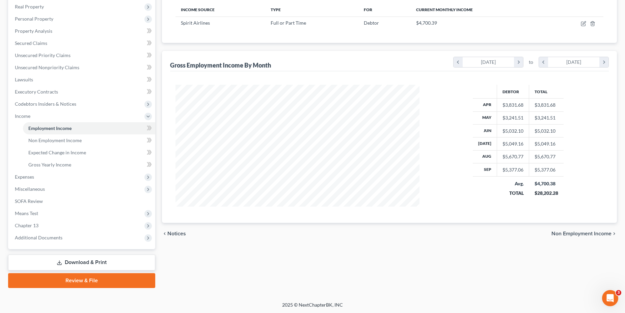
scroll to position [0, 0]
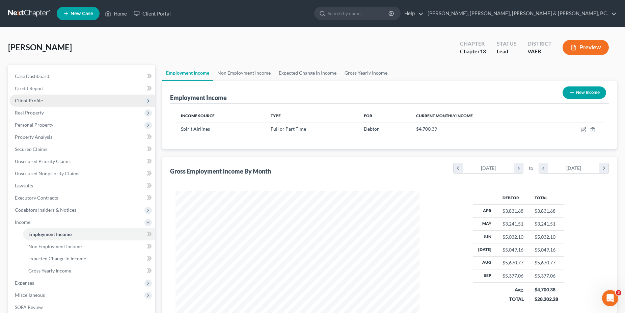
click at [39, 104] on span "Client Profile" at bounding box center [82, 100] width 146 height 12
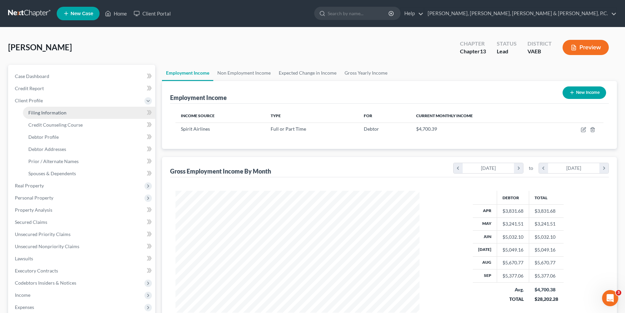
click at [44, 108] on link "Filing Information" at bounding box center [89, 113] width 132 height 12
select select "1"
select select "0"
select select "3"
select select "83"
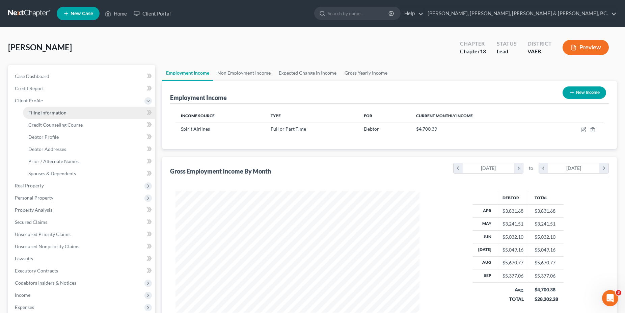
select select "1"
select select "48"
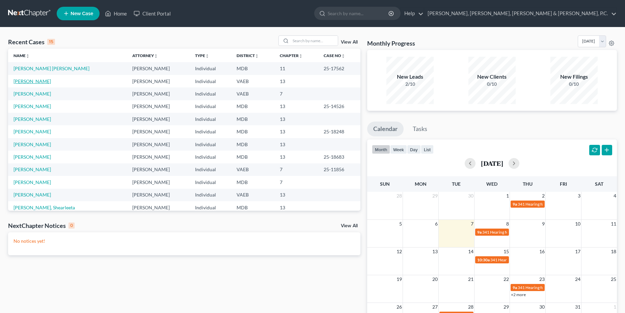
click at [32, 81] on link "Taylor, Susan" at bounding box center [31, 81] width 37 height 6
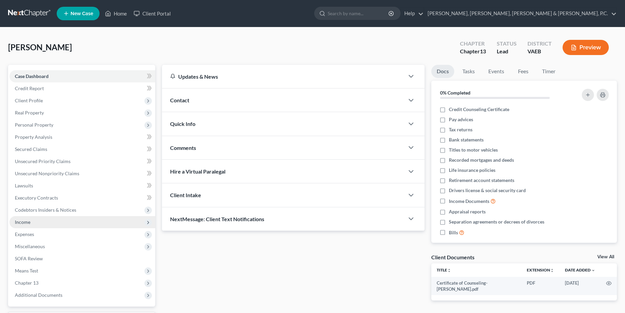
click at [30, 219] on span "Income" at bounding box center [23, 222] width 16 height 6
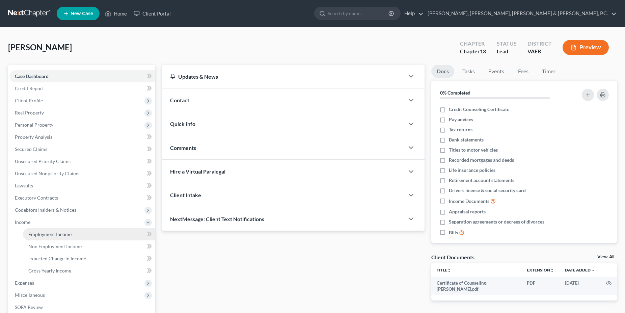
click at [38, 231] on link "Employment Income" at bounding box center [89, 234] width 132 height 12
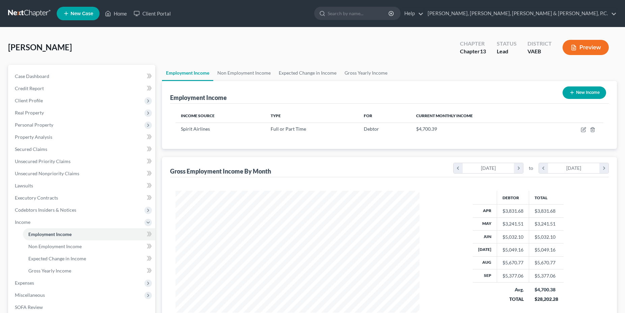
scroll to position [122, 257]
click at [34, 280] on span "Expenses" at bounding box center [82, 283] width 146 height 12
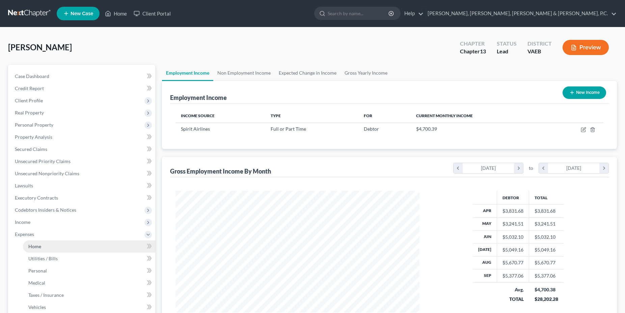
click at [47, 246] on link "Home" at bounding box center [89, 246] width 132 height 12
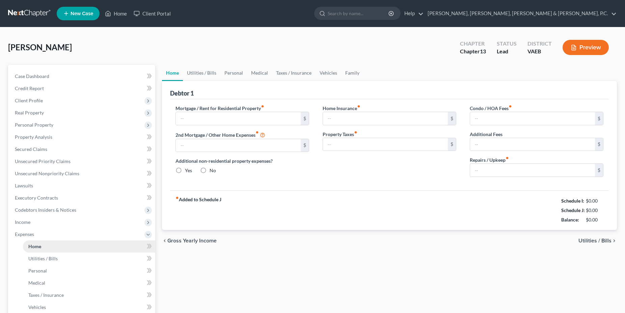
type input "2,383.77"
type input "500.00"
radio input "true"
type input "0.00"
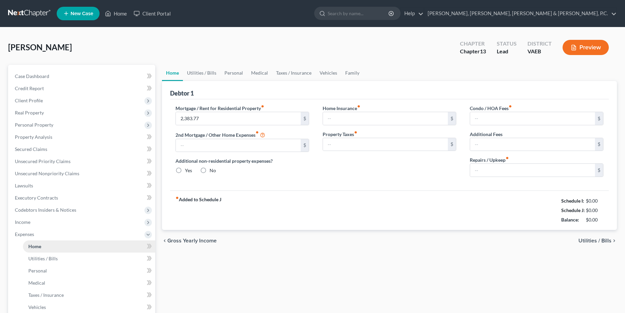
type input "0.00"
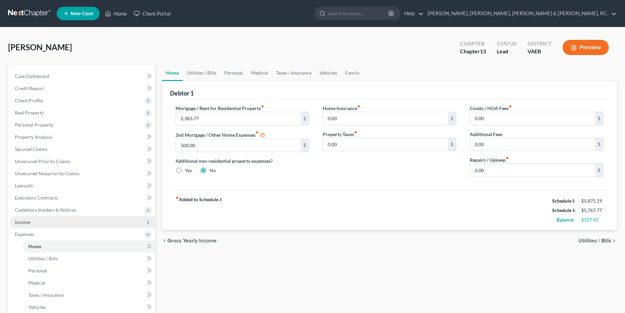
click at [33, 223] on span "Income" at bounding box center [82, 222] width 146 height 12
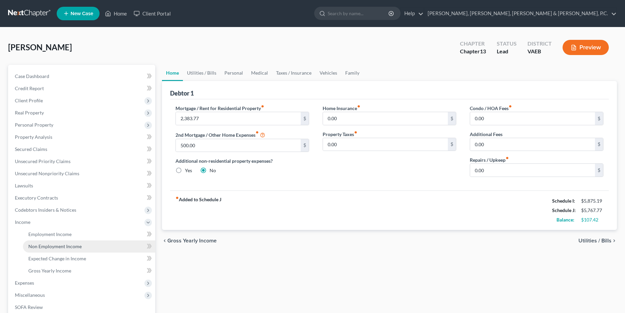
click at [47, 242] on link "Non Employment Income" at bounding box center [89, 246] width 132 height 12
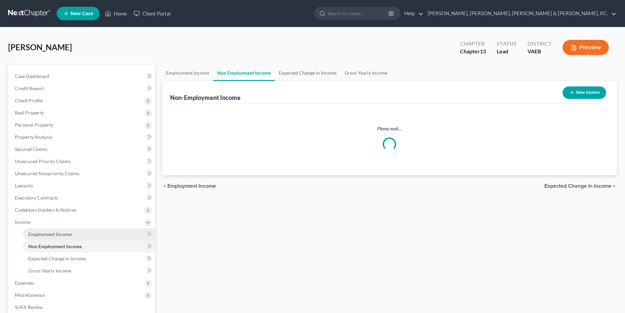
click at [50, 235] on span "Employment Income" at bounding box center [49, 234] width 43 height 6
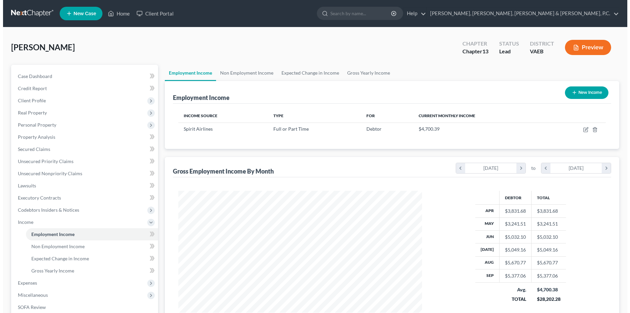
scroll to position [122, 257]
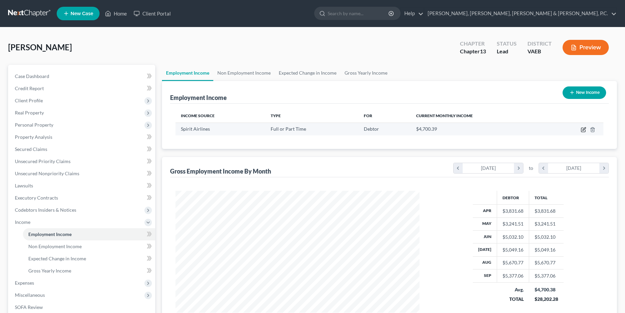
click at [582, 128] on icon "button" at bounding box center [583, 130] width 4 height 4
select select "0"
select select "9"
select select "1"
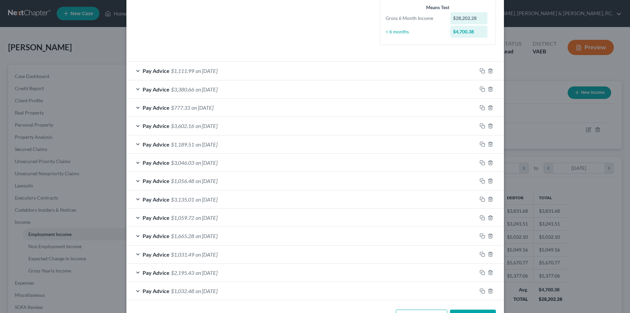
scroll to position [168, 0]
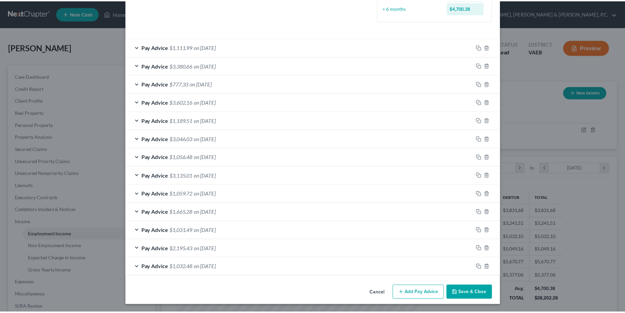
scroll to position [203, 0]
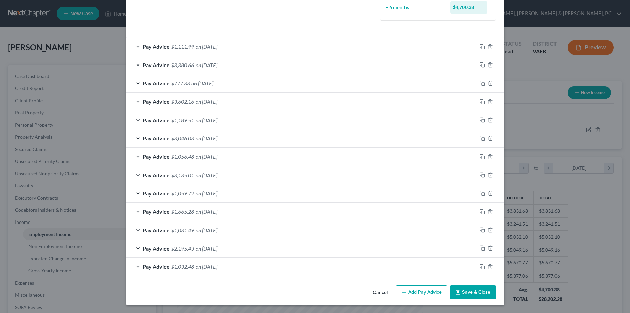
click at [470, 289] on button "Save & Close" at bounding box center [473, 292] width 46 height 14
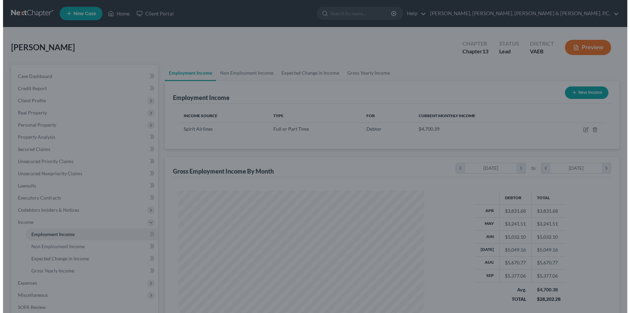
scroll to position [337147, 337012]
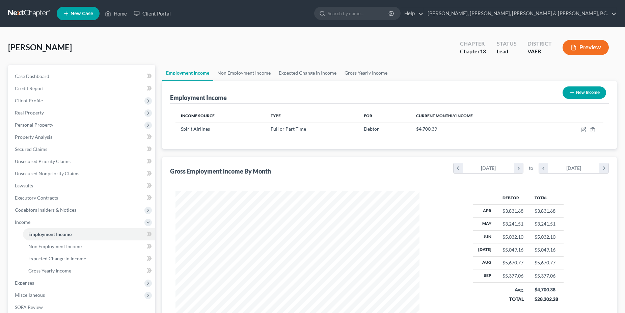
click at [578, 51] on button "Preview" at bounding box center [585, 47] width 46 height 15
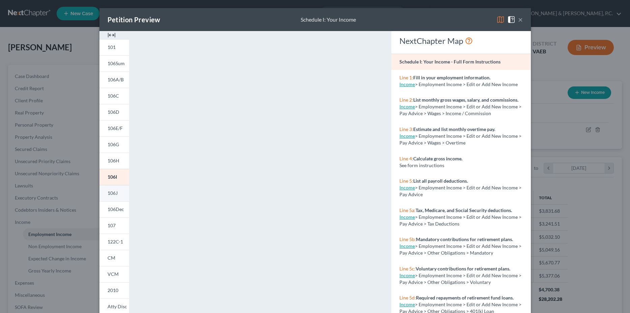
click at [113, 195] on span "106J" at bounding box center [113, 193] width 10 height 6
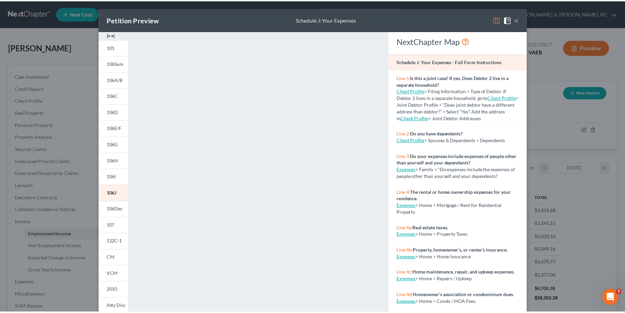
scroll to position [0, 0]
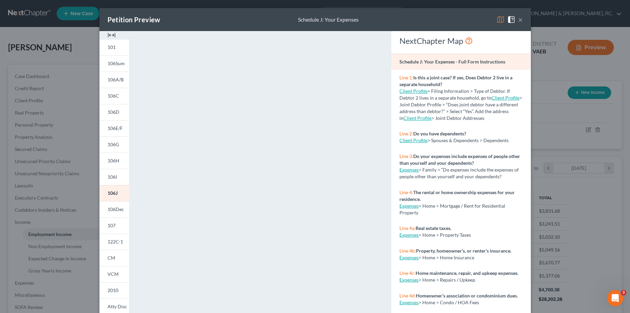
click at [570, 167] on div "Petition Preview Schedule J: Your Expenses × 101 106Sum 106A/B 106C 106D 106E/F…" at bounding box center [315, 156] width 630 height 313
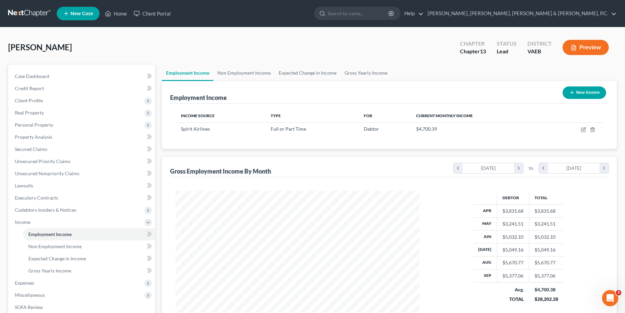
scroll to position [337147, 337012]
click at [35, 145] on link "Secured Claims" at bounding box center [82, 149] width 146 height 12
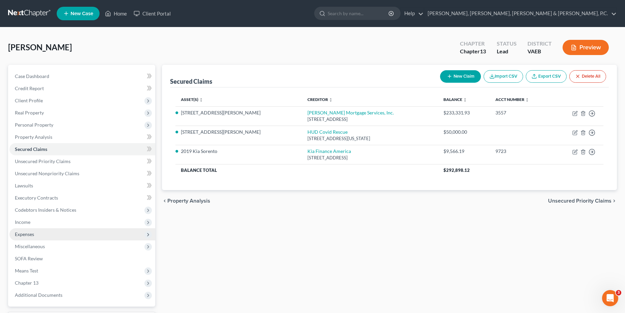
click at [26, 229] on span "Expenses" at bounding box center [82, 234] width 146 height 12
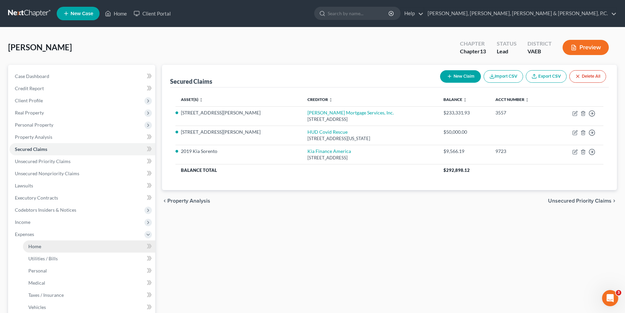
click at [40, 244] on span "Home" at bounding box center [34, 246] width 13 height 6
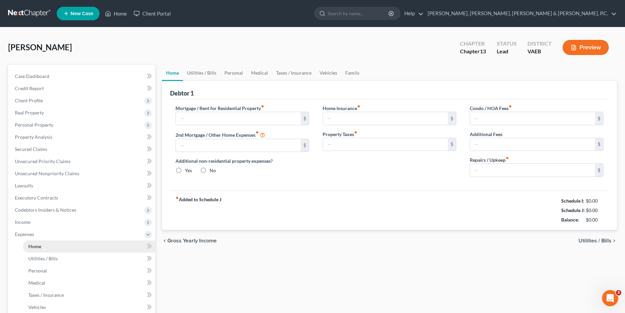
type input "2,383.77"
type input "500.00"
radio input "true"
type input "0.00"
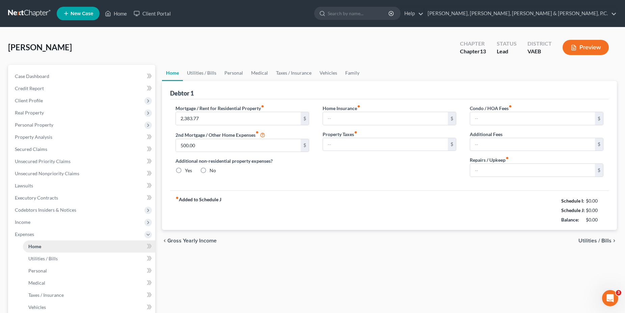
type input "0.00"
click at [216, 146] on input "500.00" at bounding box center [238, 145] width 125 height 13
click at [369, 122] on input "0.00" at bounding box center [385, 118] width 125 height 13
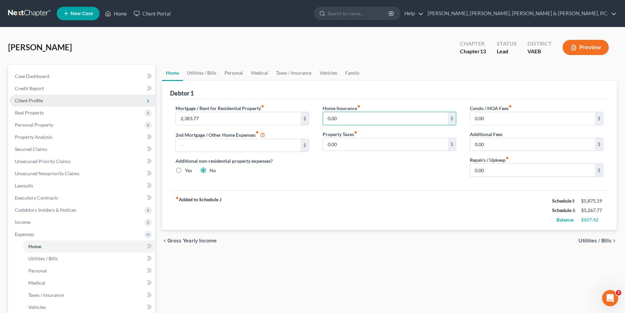
click at [51, 103] on span "Client Profile" at bounding box center [82, 100] width 146 height 12
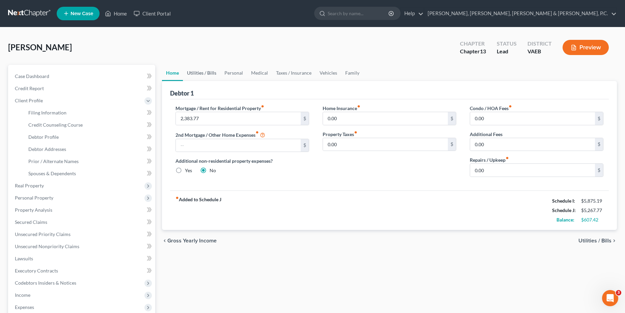
click at [193, 76] on link "Utilities / Bills" at bounding box center [201, 73] width 37 height 16
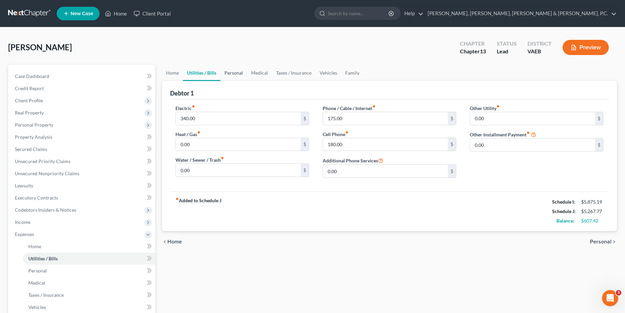
click at [236, 69] on link "Personal" at bounding box center [233, 73] width 27 height 16
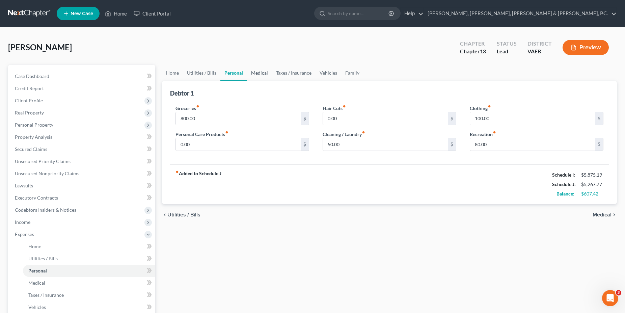
click at [264, 67] on link "Medical" at bounding box center [259, 73] width 25 height 16
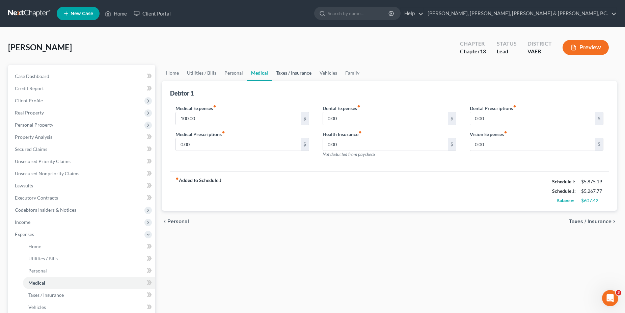
click at [291, 72] on link "Taxes / Insurance" at bounding box center [294, 73] width 44 height 16
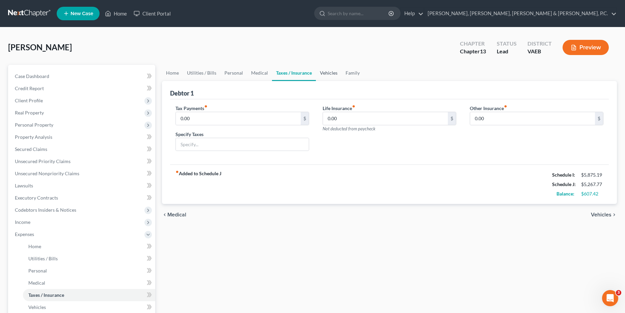
click at [336, 76] on link "Vehicles" at bounding box center [329, 73] width 26 height 16
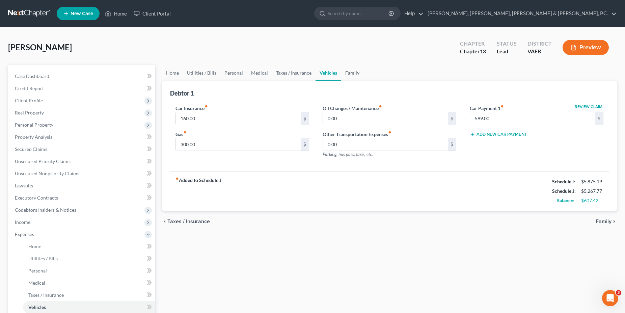
click at [348, 75] on link "Family" at bounding box center [352, 73] width 22 height 16
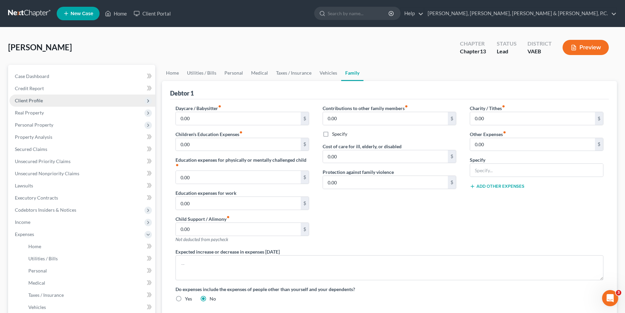
click at [52, 101] on span "Client Profile" at bounding box center [82, 100] width 146 height 12
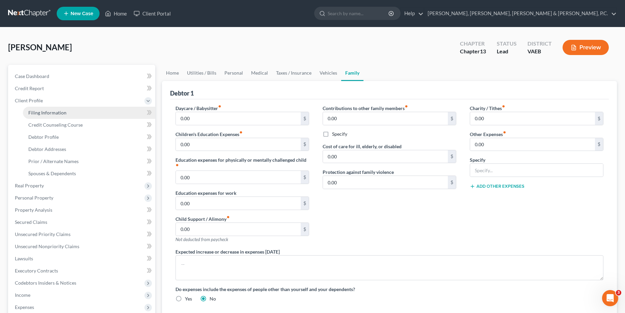
click at [52, 111] on span "Filing Information" at bounding box center [47, 113] width 38 height 6
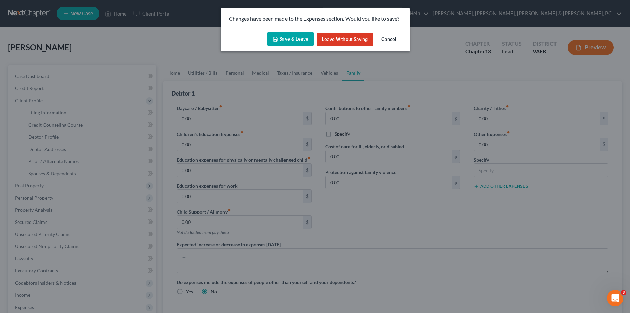
click at [292, 35] on button "Save & Leave" at bounding box center [290, 39] width 47 height 14
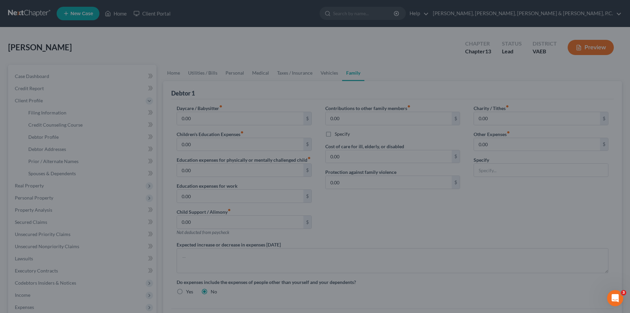
select select "1"
select select "0"
select select "3"
select select "48"
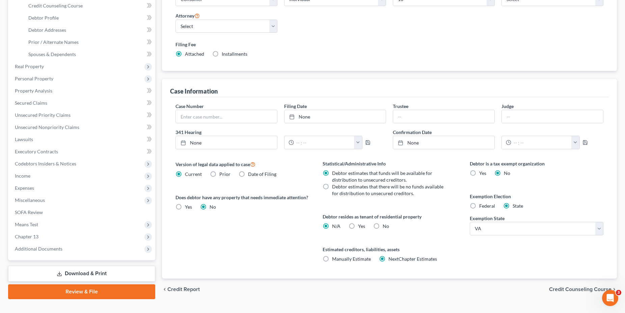
scroll to position [132, 0]
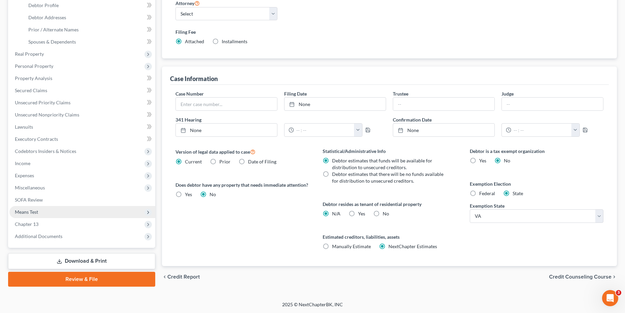
click at [43, 213] on span "Means Test" at bounding box center [82, 212] width 146 height 12
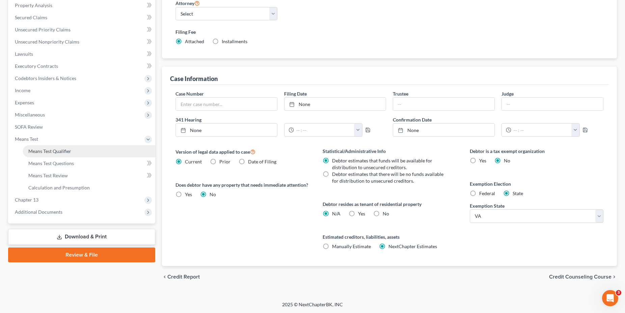
click at [60, 149] on span "Means Test Qualifier" at bounding box center [49, 151] width 43 height 6
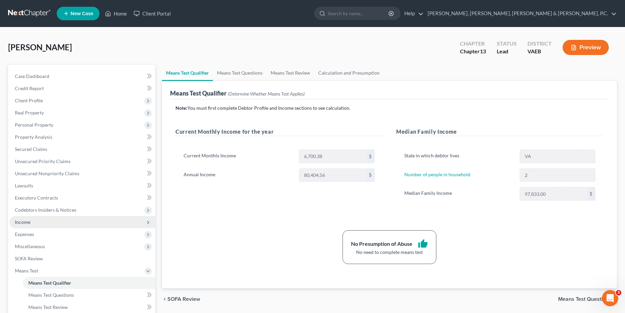
click at [26, 221] on span "Income" at bounding box center [23, 222] width 16 height 6
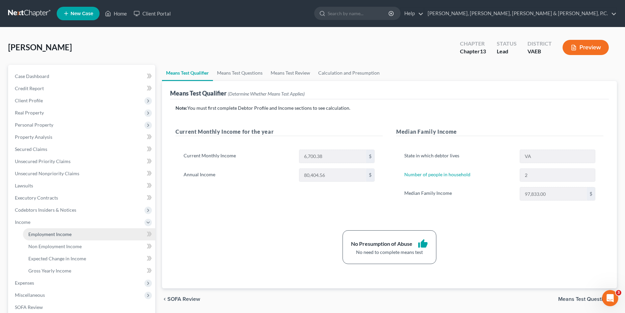
click at [34, 235] on span "Employment Income" at bounding box center [49, 234] width 43 height 6
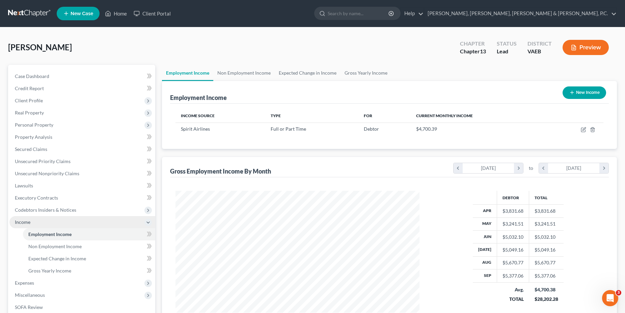
scroll to position [122, 257]
click at [234, 70] on link "Non Employment Income" at bounding box center [243, 73] width 61 height 16
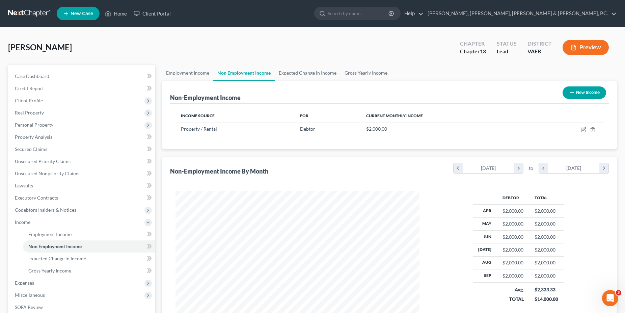
scroll to position [122, 257]
click at [312, 76] on link "Expected Change in Income" at bounding box center [308, 73] width 66 height 16
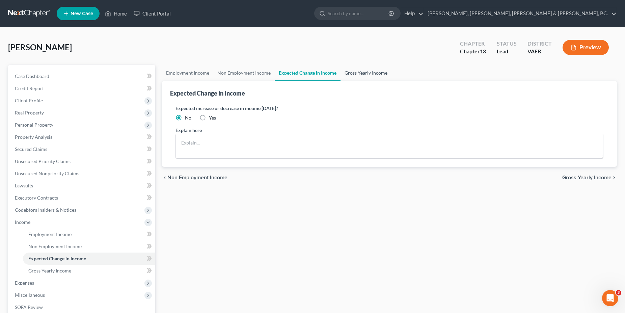
click at [373, 77] on link "Gross Yearly Income" at bounding box center [365, 73] width 51 height 16
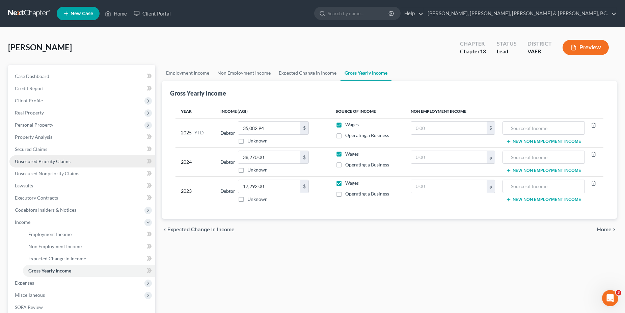
click at [39, 160] on span "Unsecured Priority Claims" at bounding box center [43, 161] width 56 height 6
